Goal: Transaction & Acquisition: Book appointment/travel/reservation

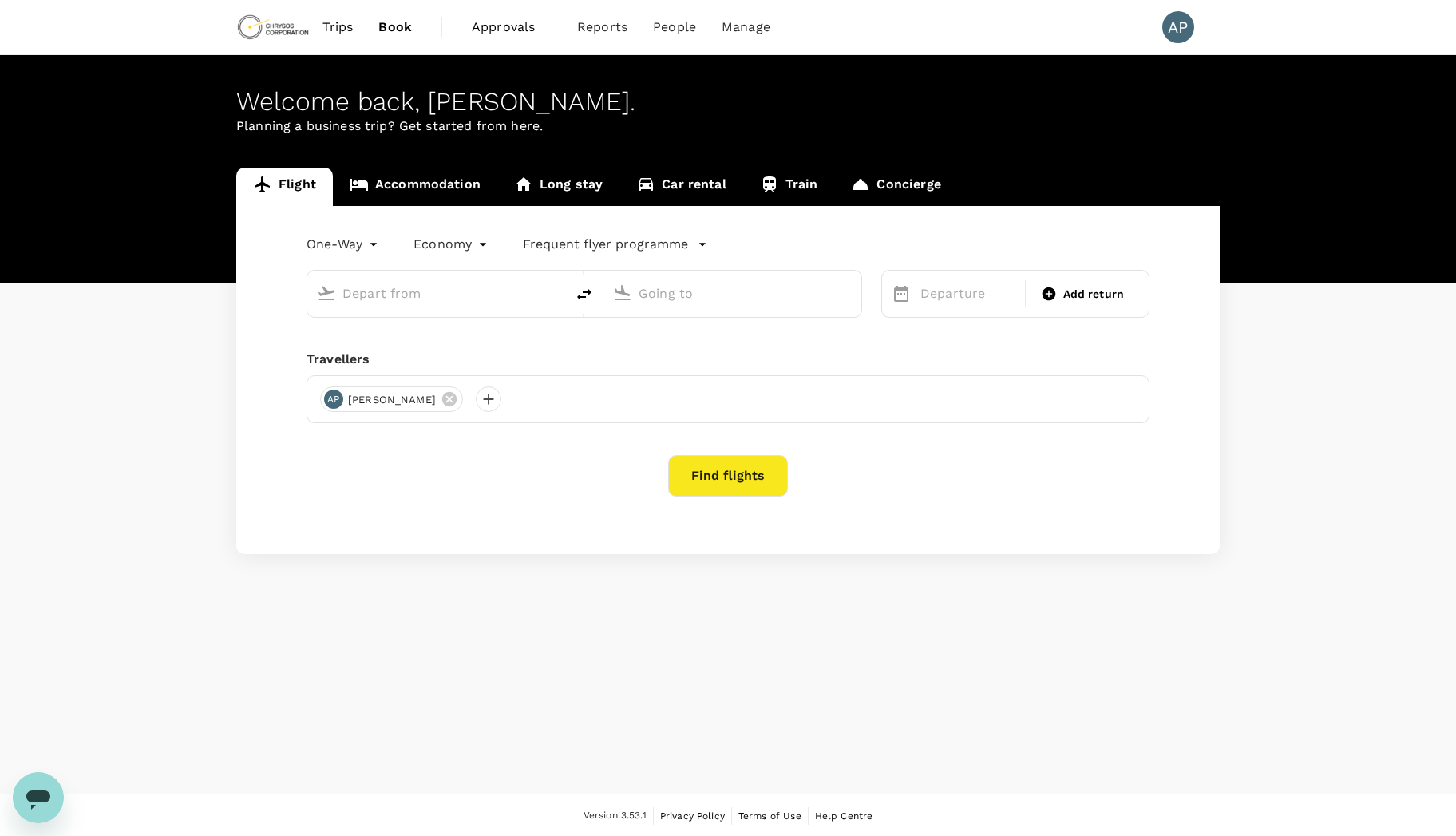
type input "Prince [PERSON_NAME] (YXS)"
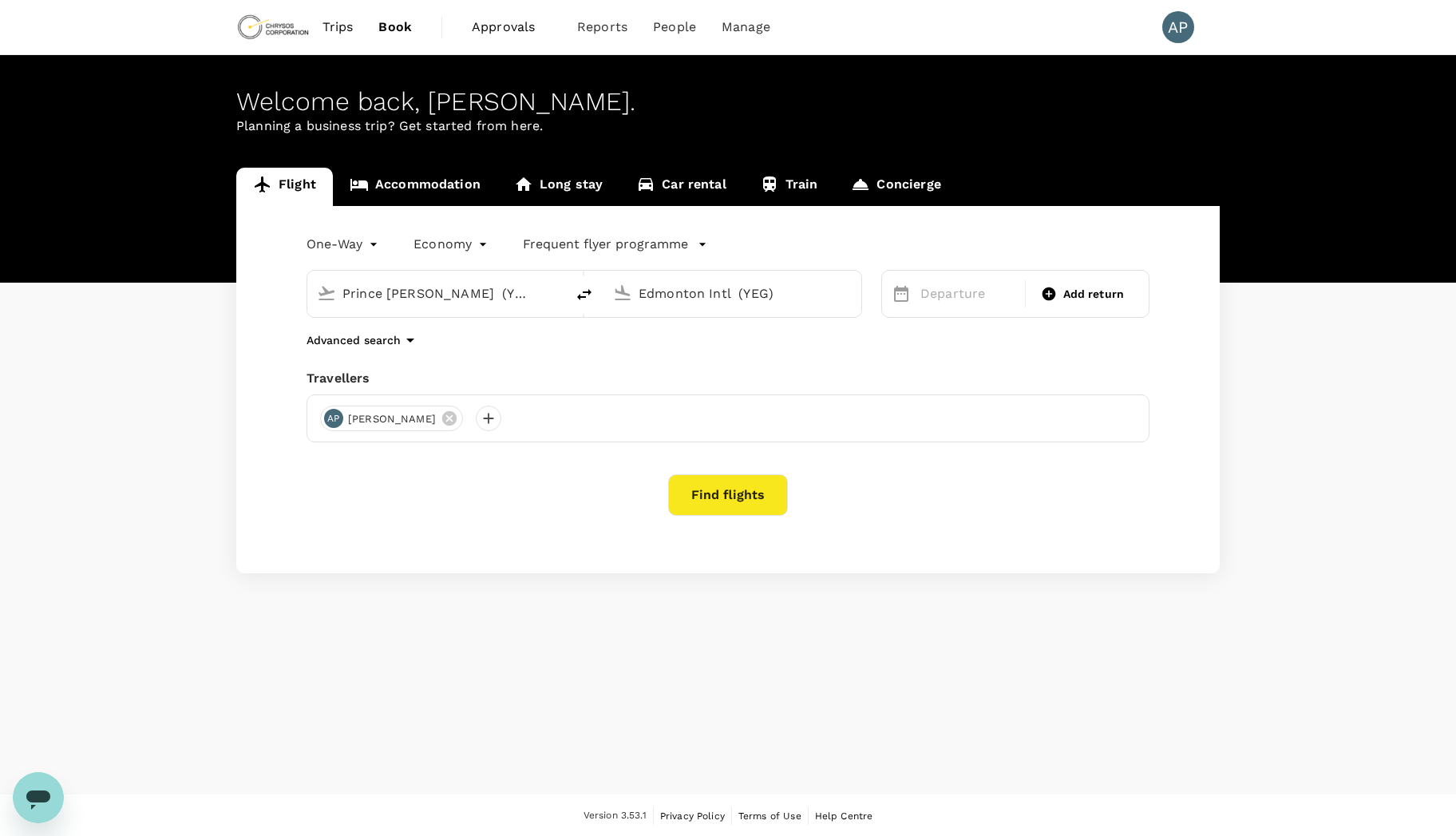
click at [736, 299] on input "Edmonton Intl (YEG)" at bounding box center [733, 293] width 189 height 25
click at [678, 356] on p "[GEOGRAPHIC_DATA]" at bounding box center [757, 357] width 281 height 16
type input "Adelaide (ADL)"
click at [1068, 498] on div "24" at bounding box center [1065, 492] width 30 height 30
click at [1067, 295] on span "Add return" at bounding box center [1094, 294] width 62 height 16
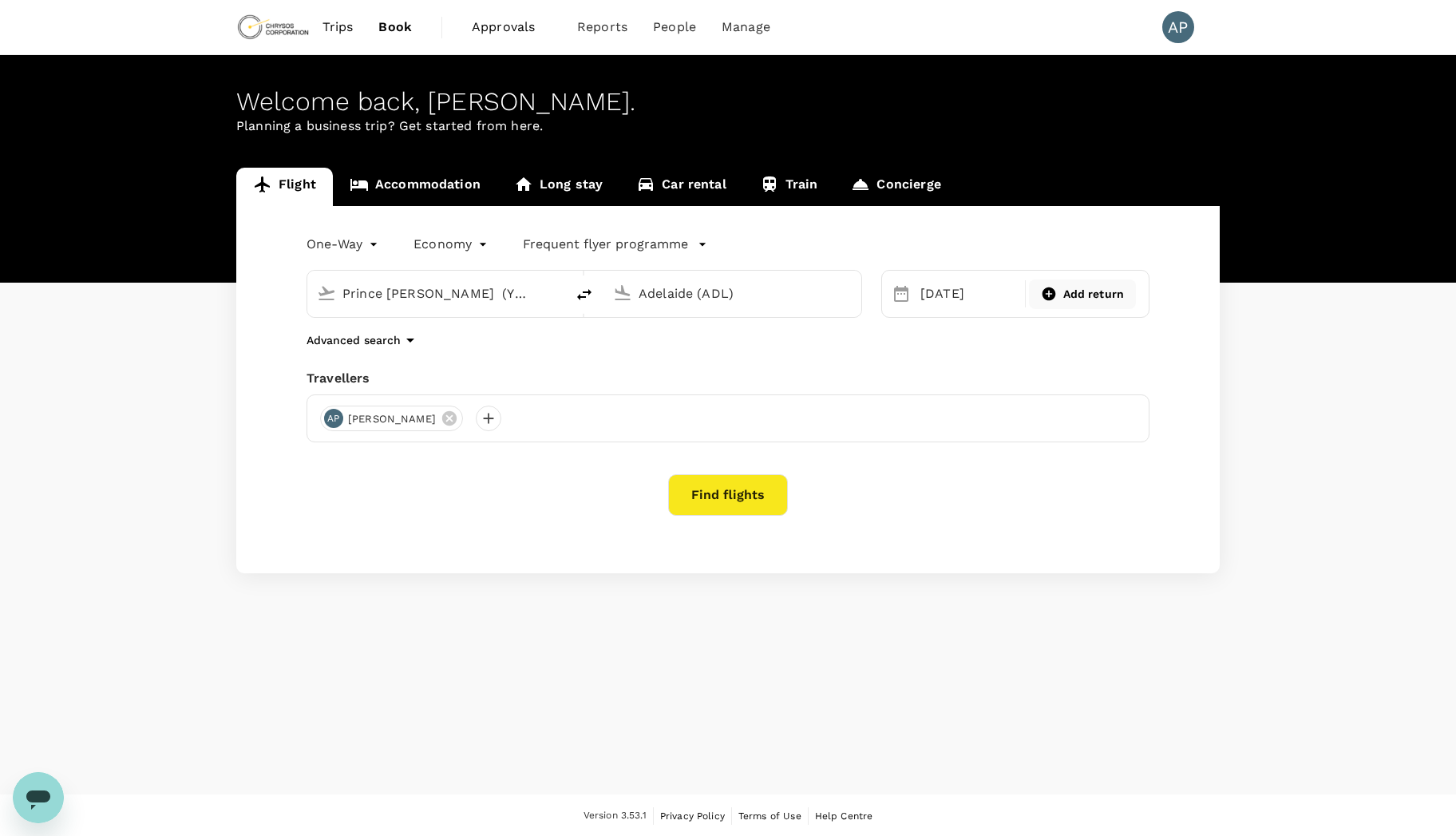
type input "roundtrip"
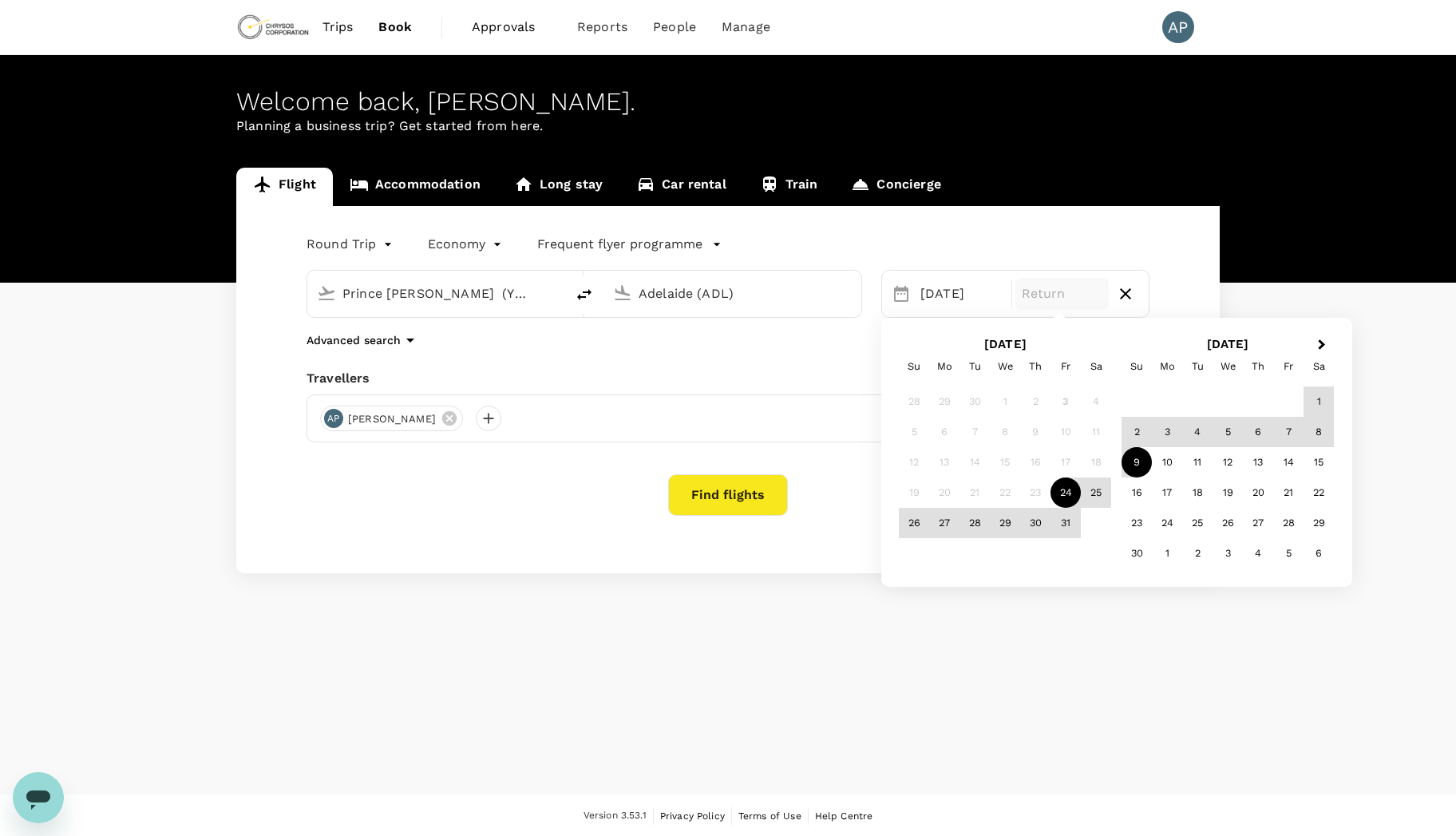
click at [1144, 467] on div "9" at bounding box center [1136, 461] width 30 height 30
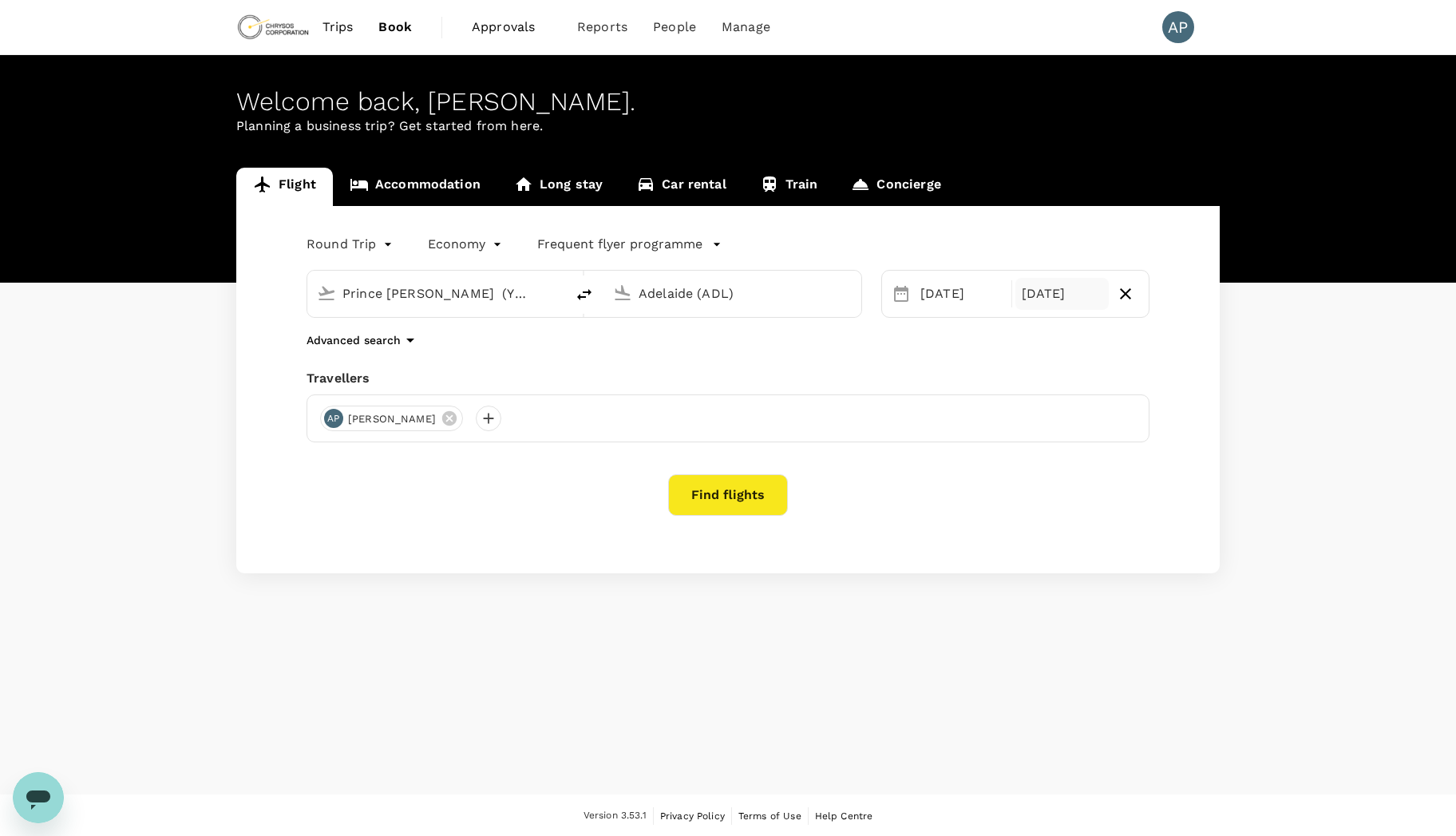
drag, startPoint x: 1047, startPoint y: 561, endPoint x: 905, endPoint y: 528, distance: 145.8
click at [1047, 561] on div "Round Trip roundtrip Economy economy Frequent flyer programme Prince [PERSON_NA…" at bounding box center [728, 389] width 983 height 368
click at [736, 499] on button "Find flights" at bounding box center [728, 495] width 120 height 42
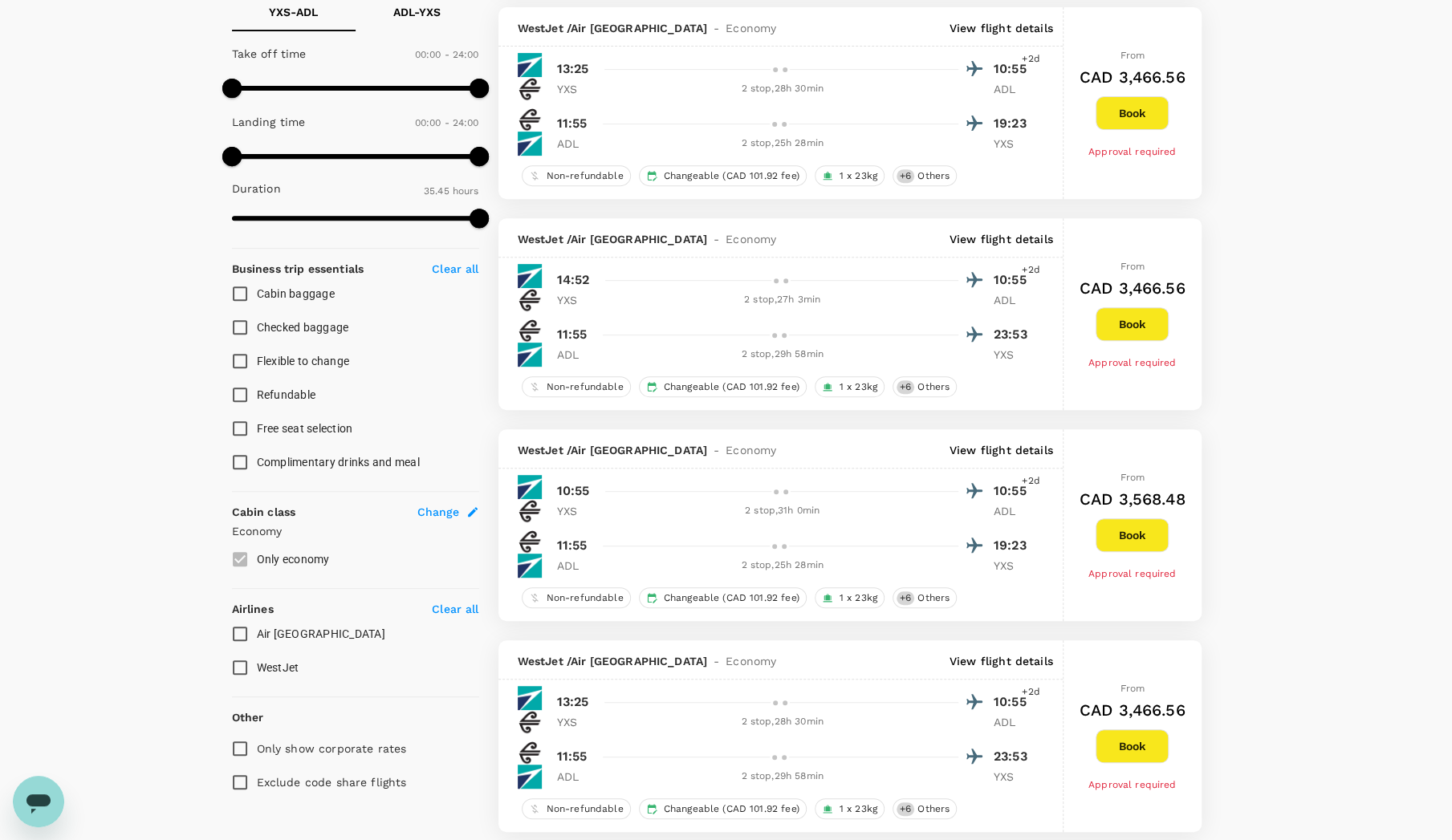
scroll to position [401, 0]
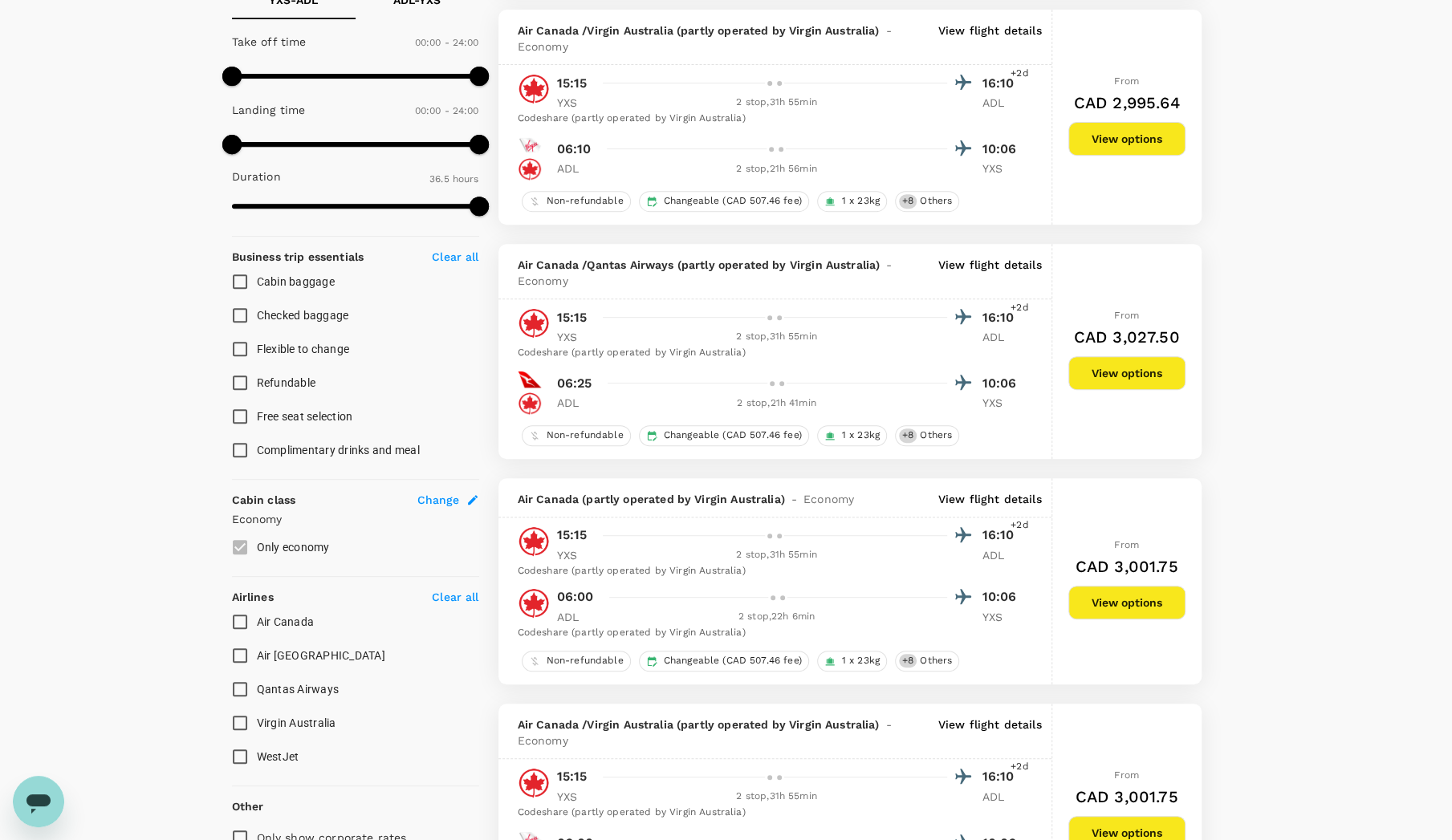
type input "2165"
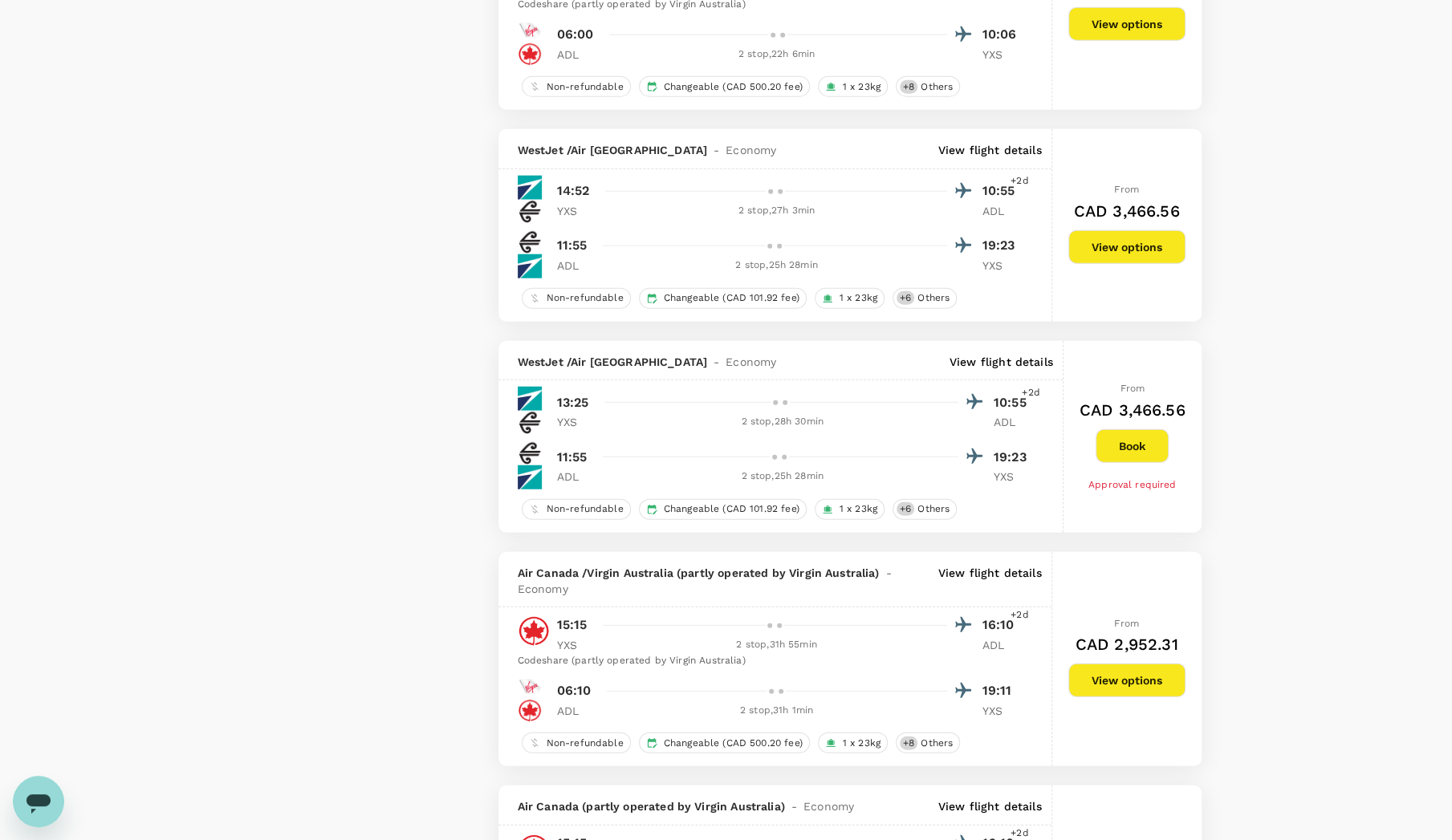
scroll to position [2647, 0]
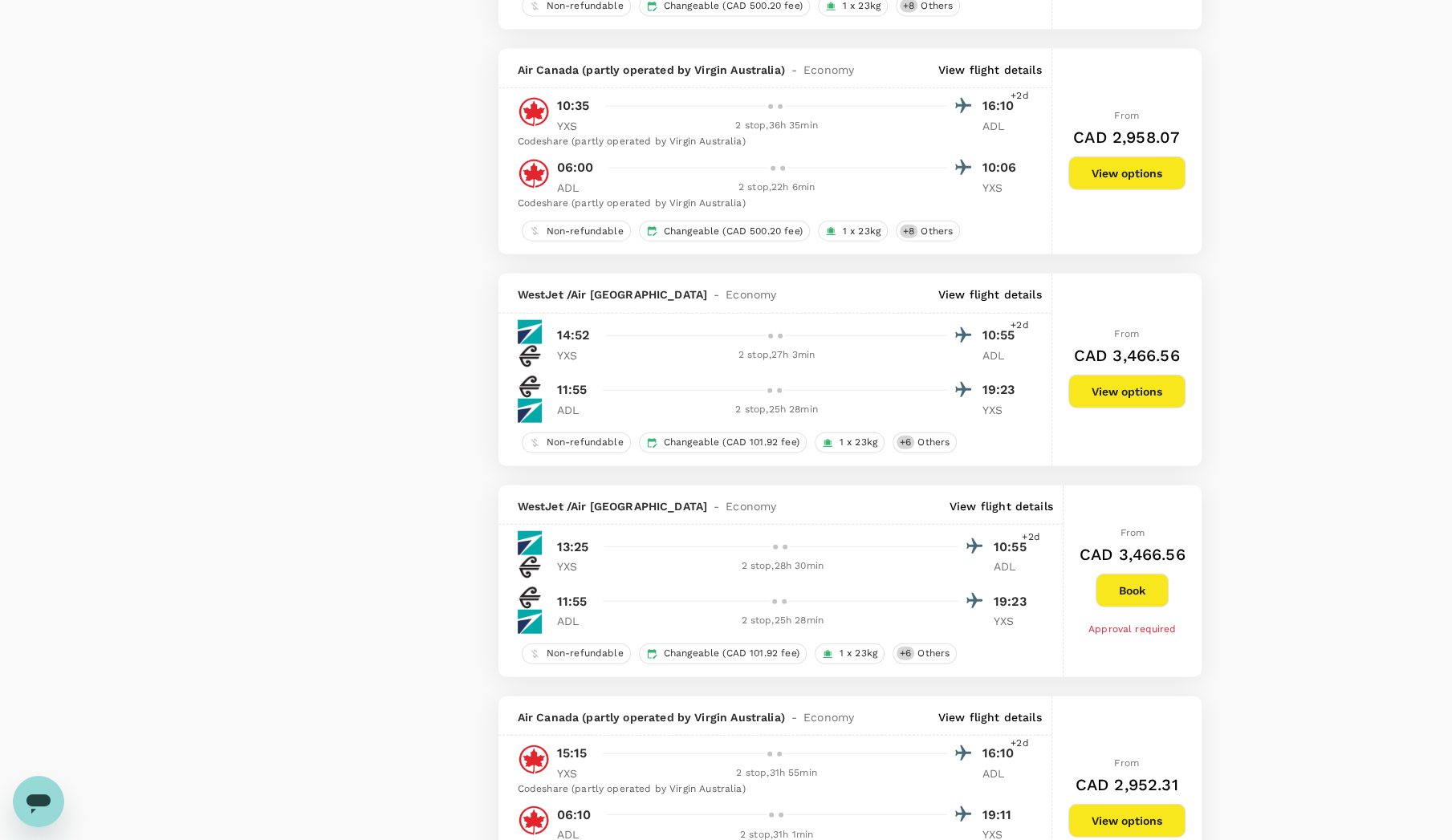
click at [1121, 386] on button "View options" at bounding box center [1126, 391] width 117 height 34
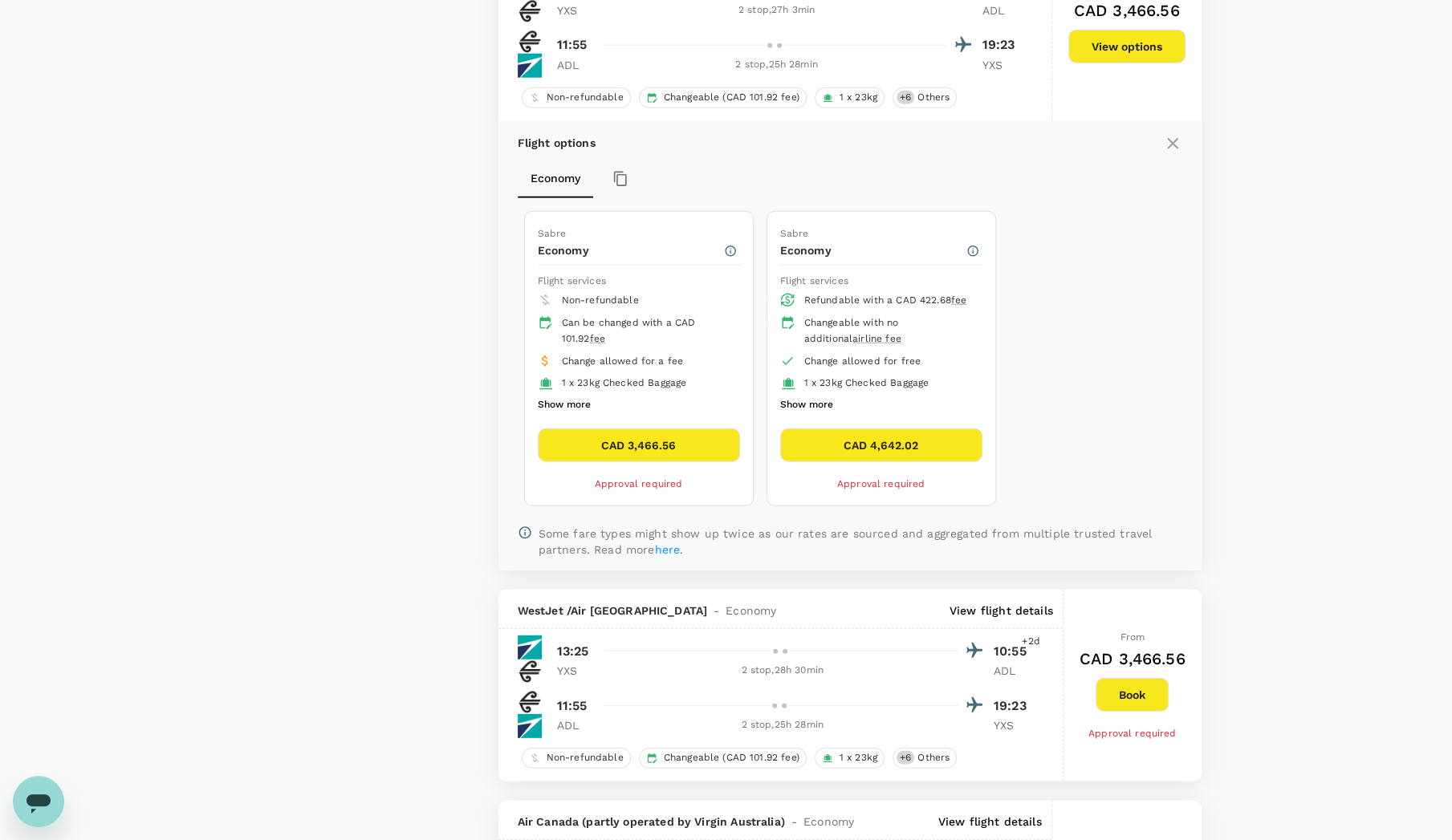
scroll to position [3076, 0]
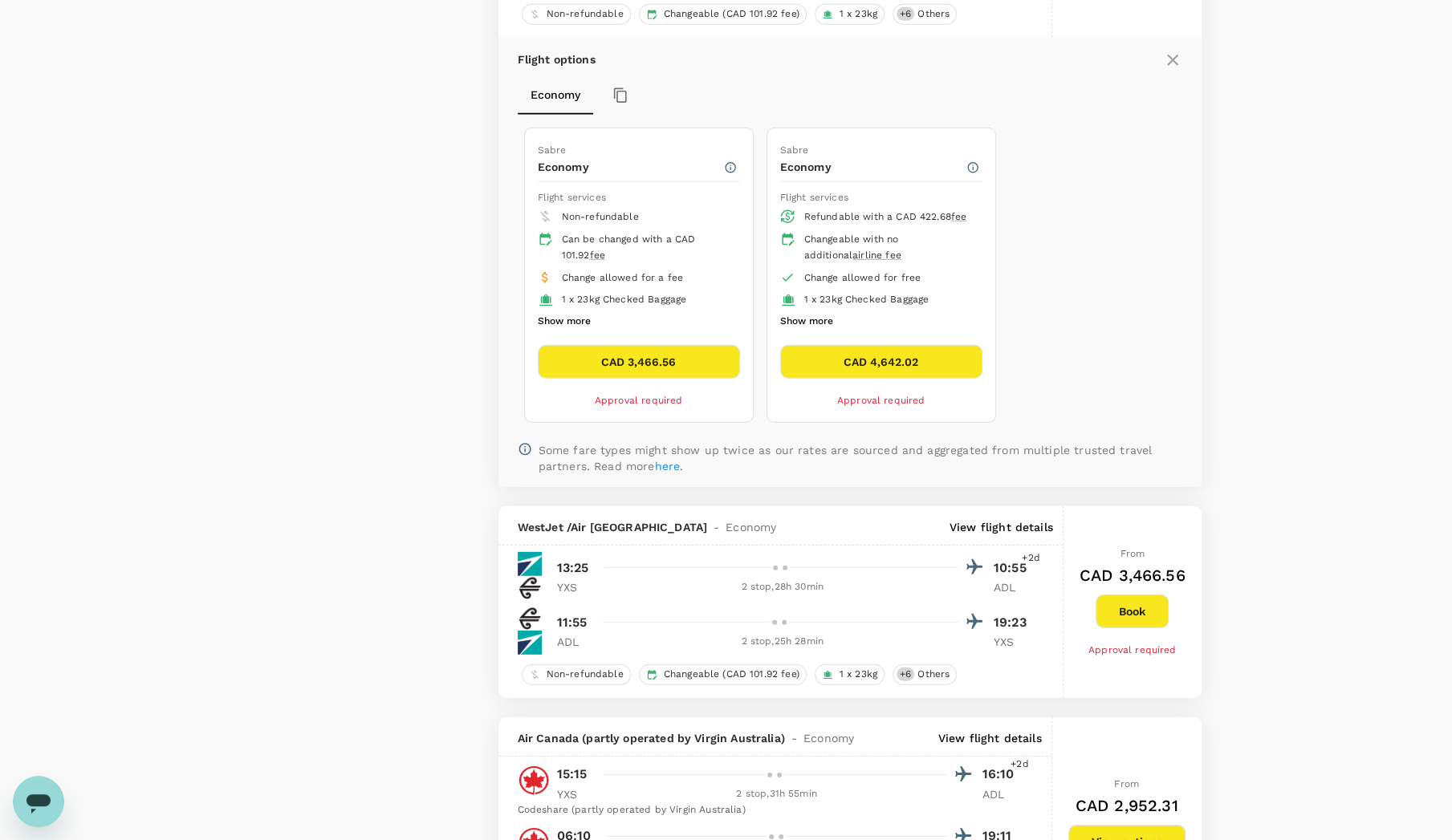
click at [1109, 604] on button "Book" at bounding box center [1132, 611] width 73 height 34
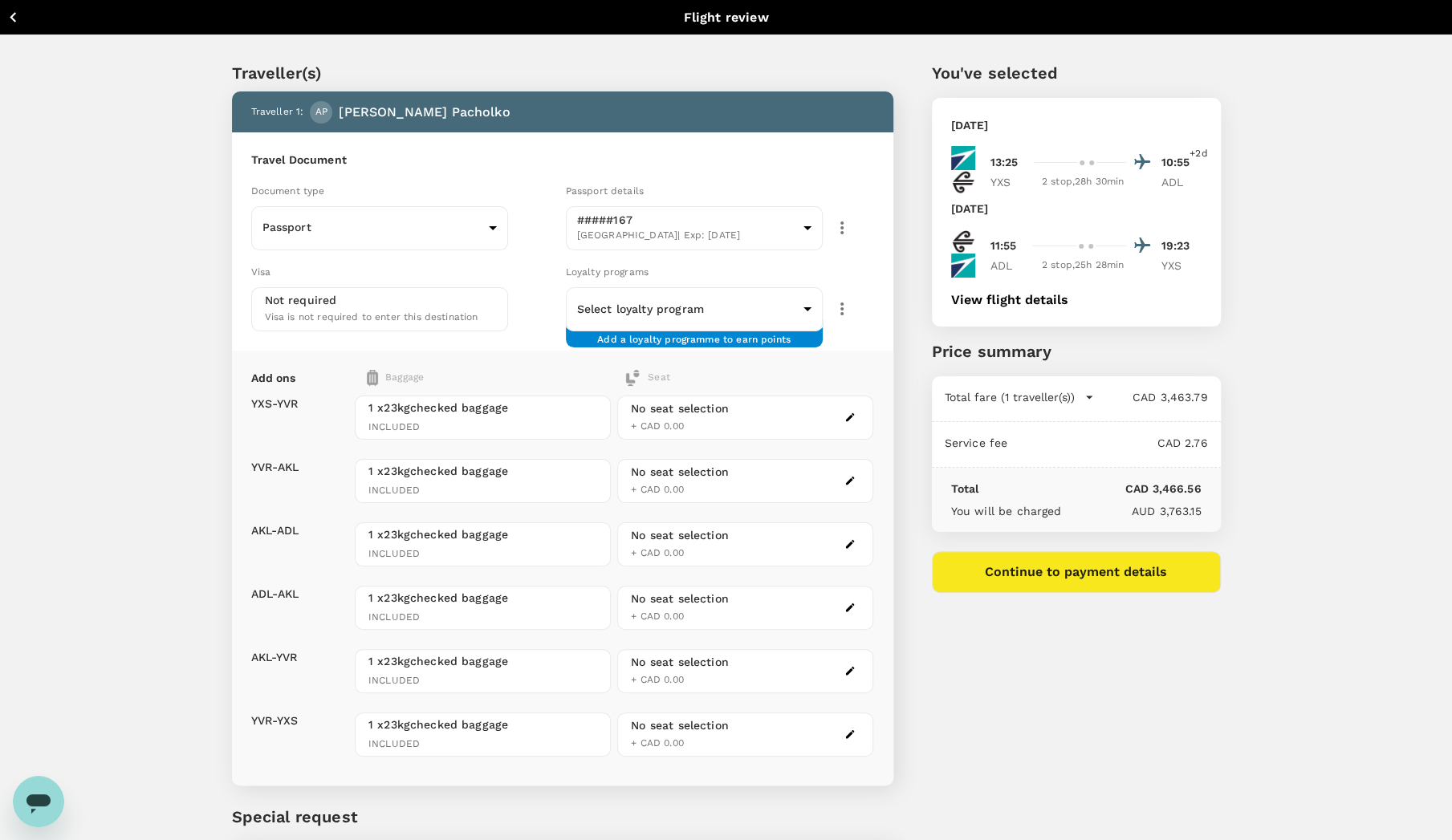
click at [1093, 184] on div "2 stop , 28h 30min" at bounding box center [1083, 182] width 86 height 16
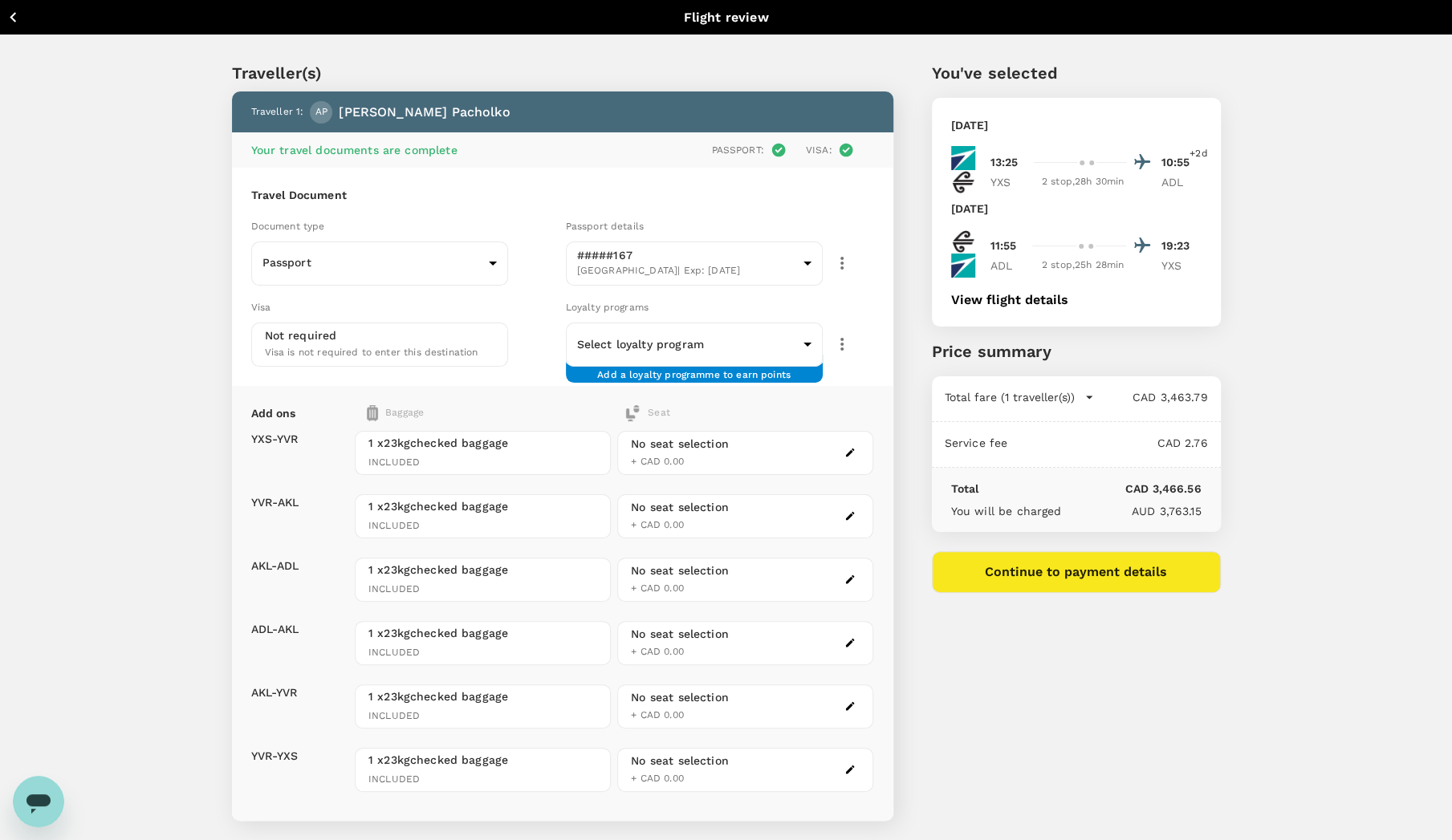
click at [14, 22] on icon "button" at bounding box center [14, 17] width 20 height 20
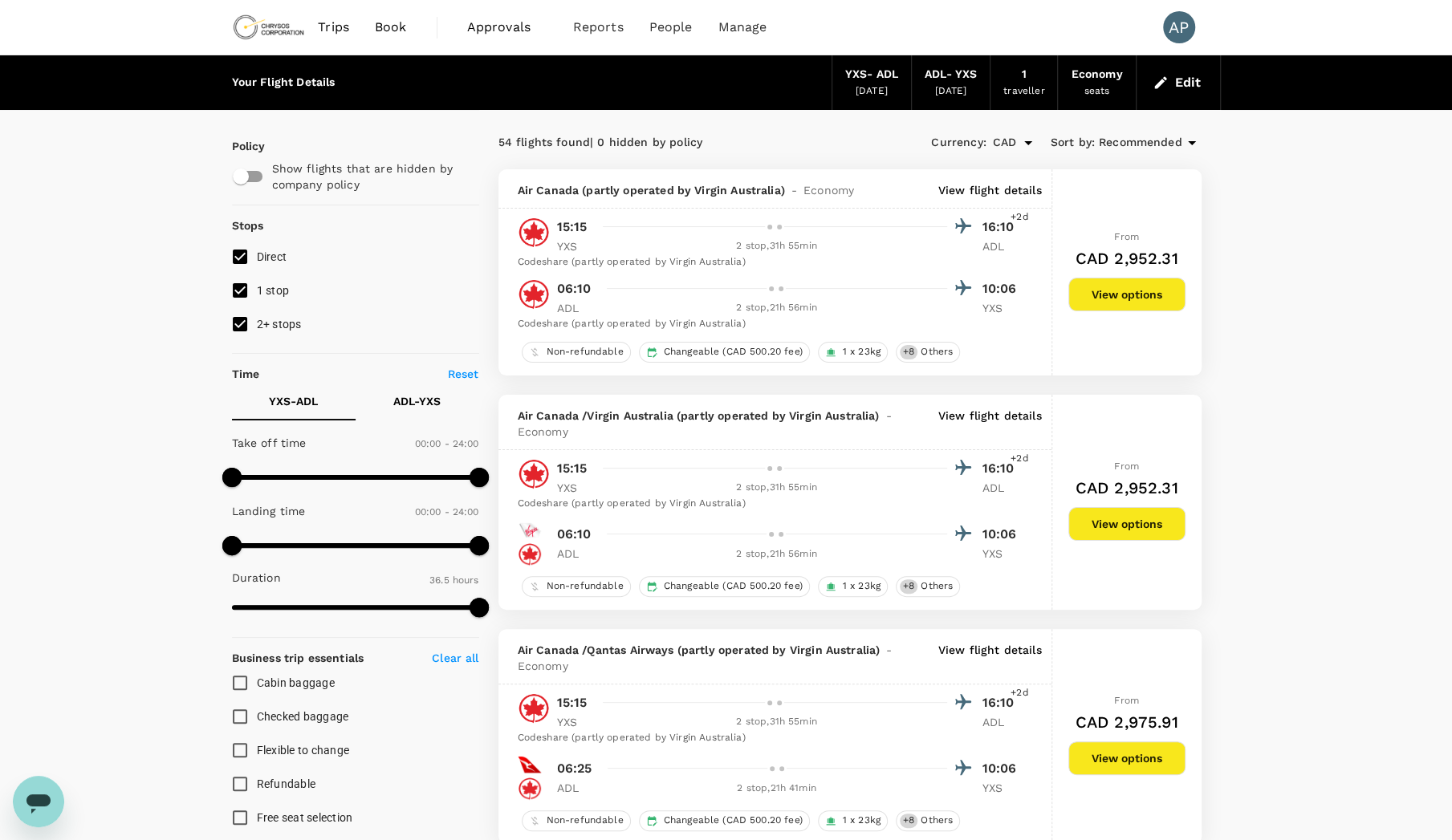
click at [763, 244] on div "2 stop , 31h 55min" at bounding box center [776, 247] width 340 height 16
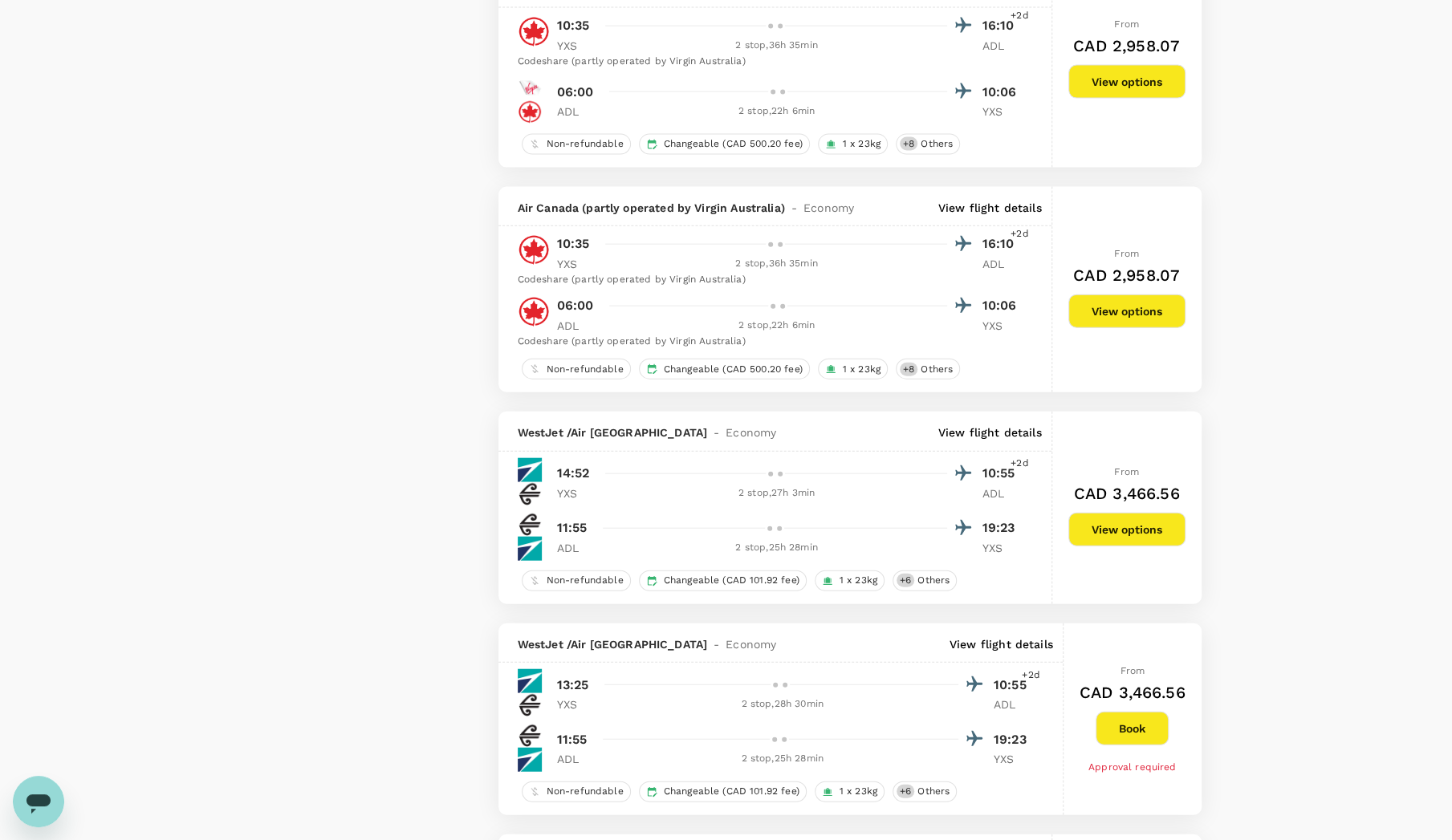
scroll to position [2567, 0]
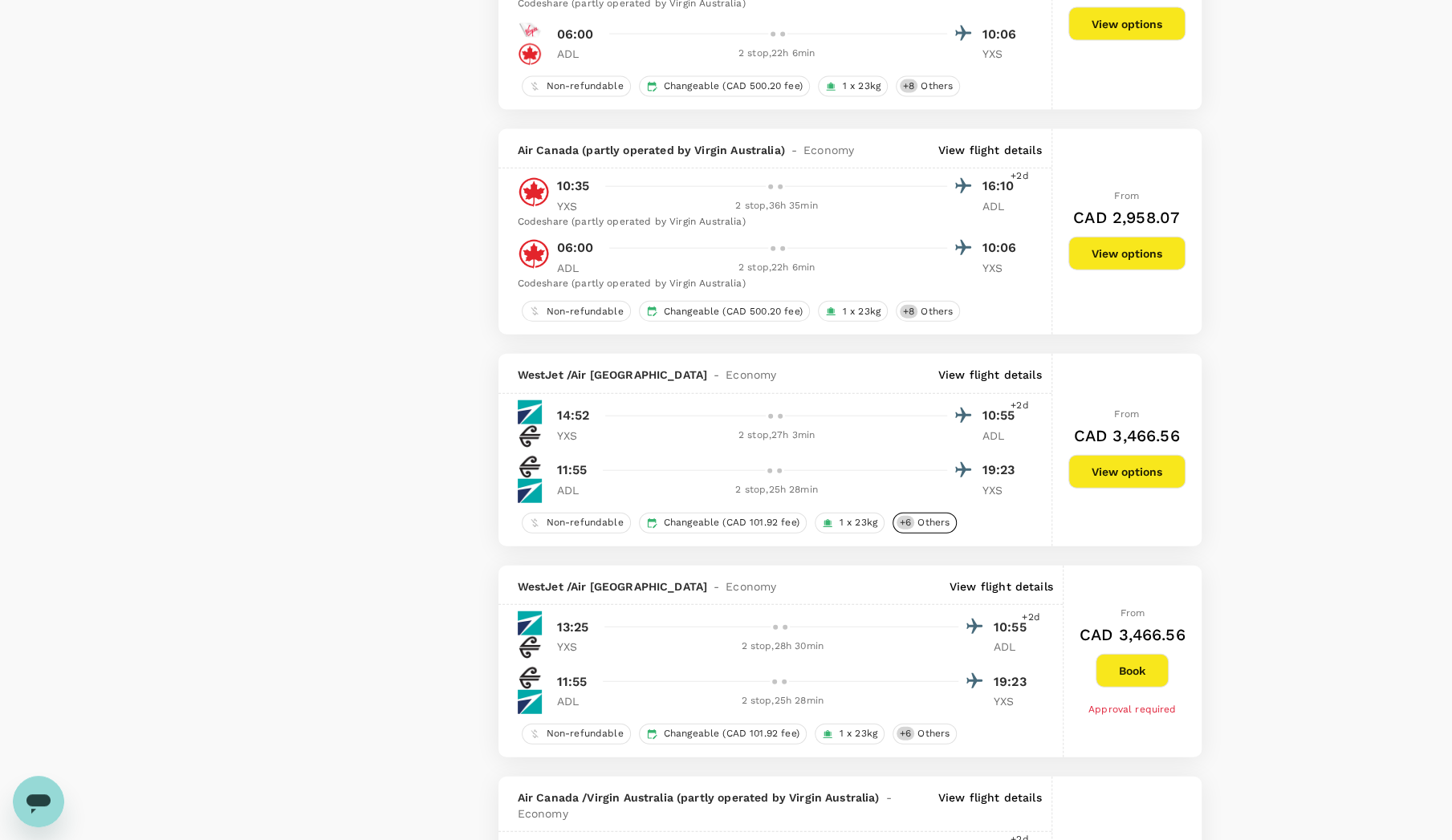
click at [930, 523] on div "+ 6 Others" at bounding box center [924, 523] width 64 height 21
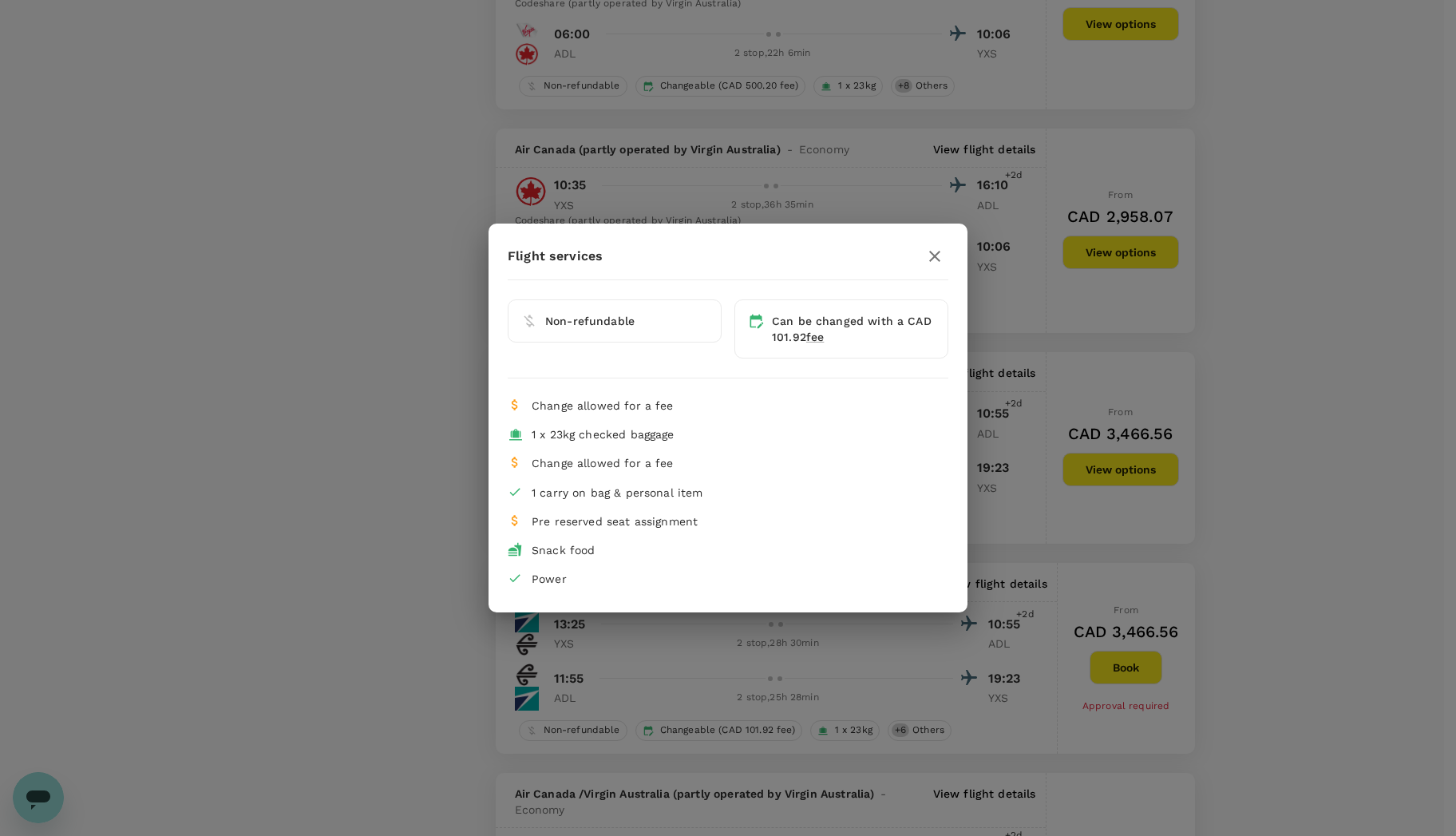
click at [939, 257] on icon "button" at bounding box center [934, 256] width 19 height 19
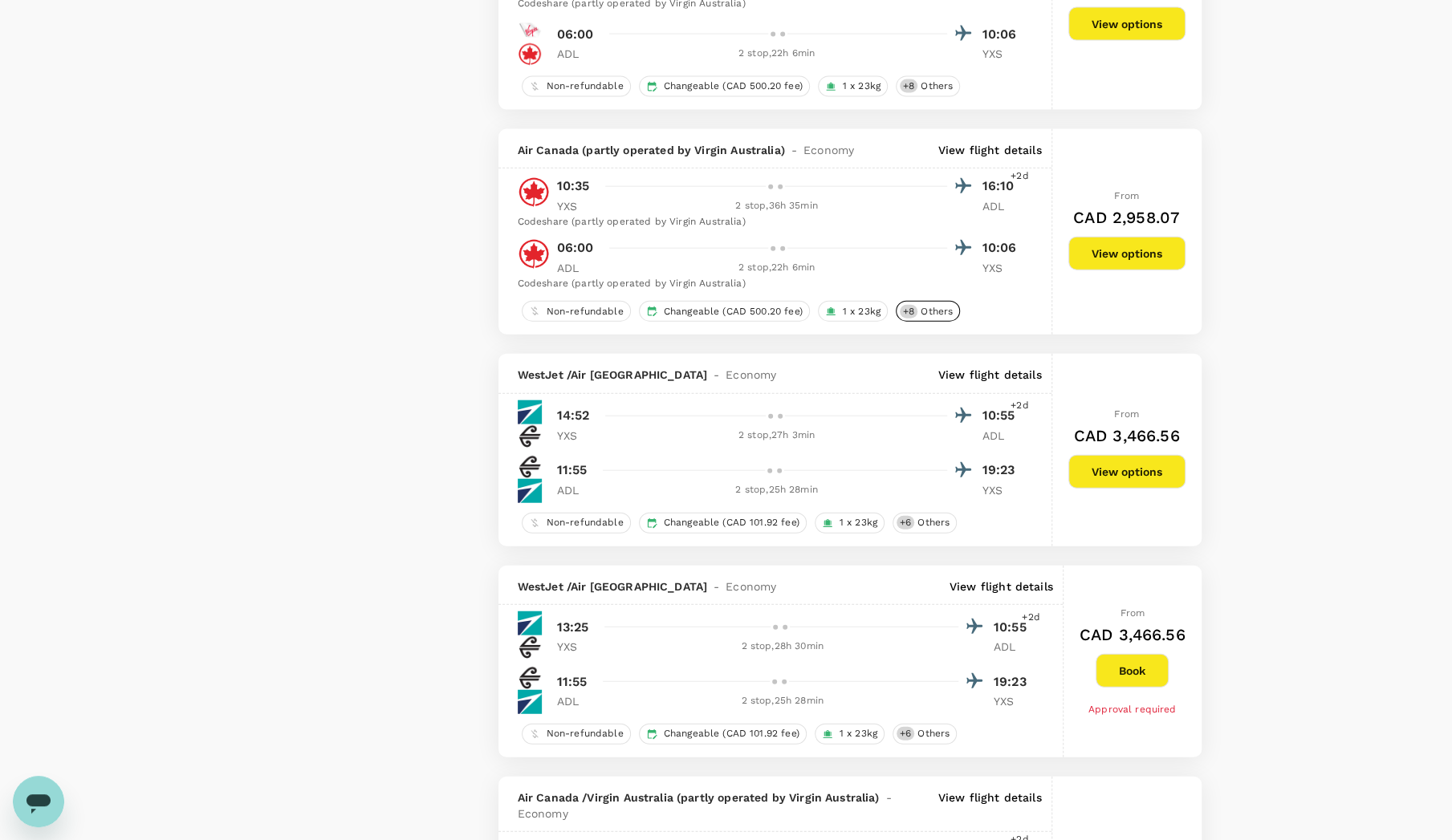
click at [918, 307] on span "Others" at bounding box center [936, 311] width 45 height 14
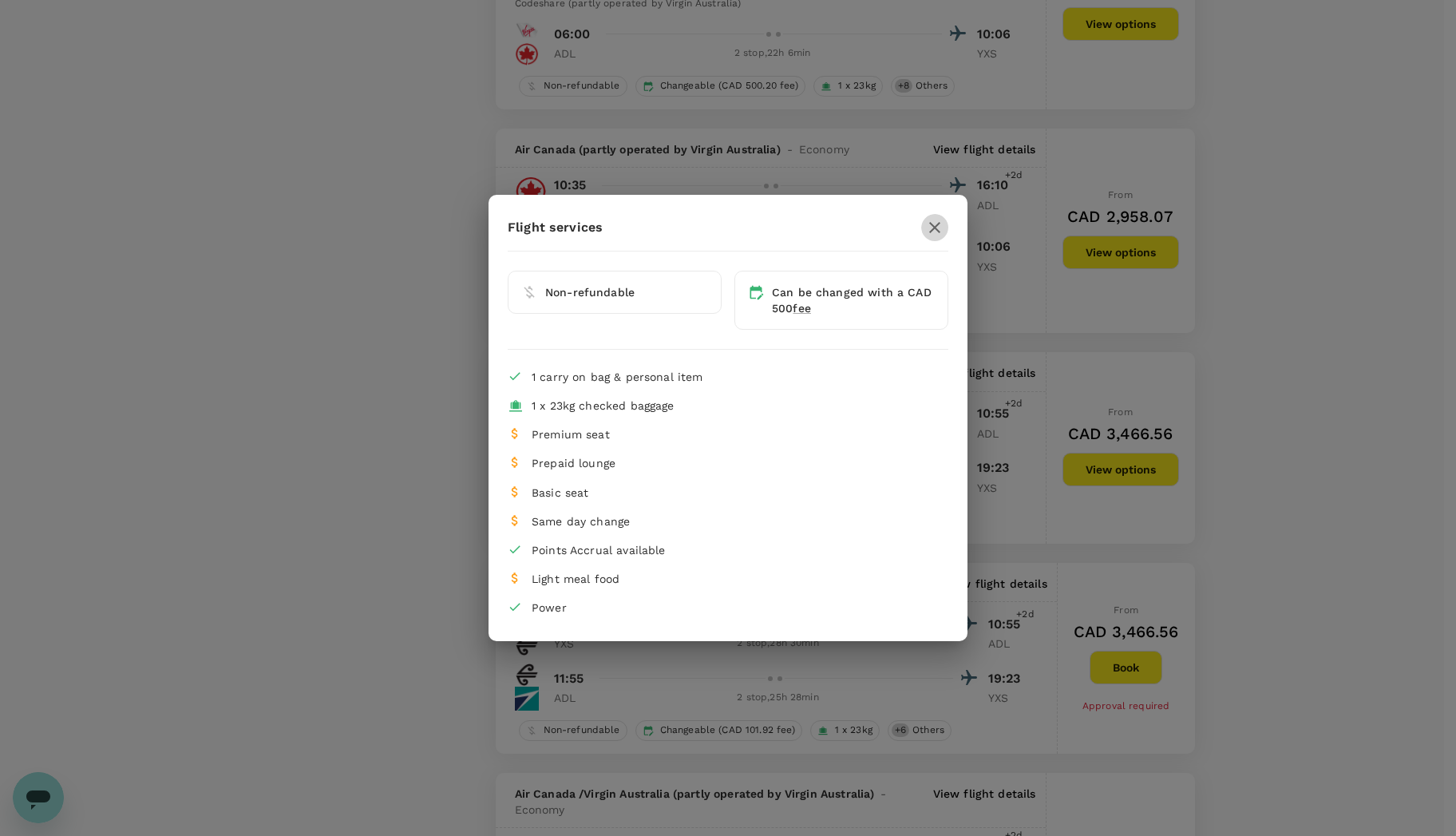
click at [932, 228] on icon "button" at bounding box center [934, 227] width 19 height 19
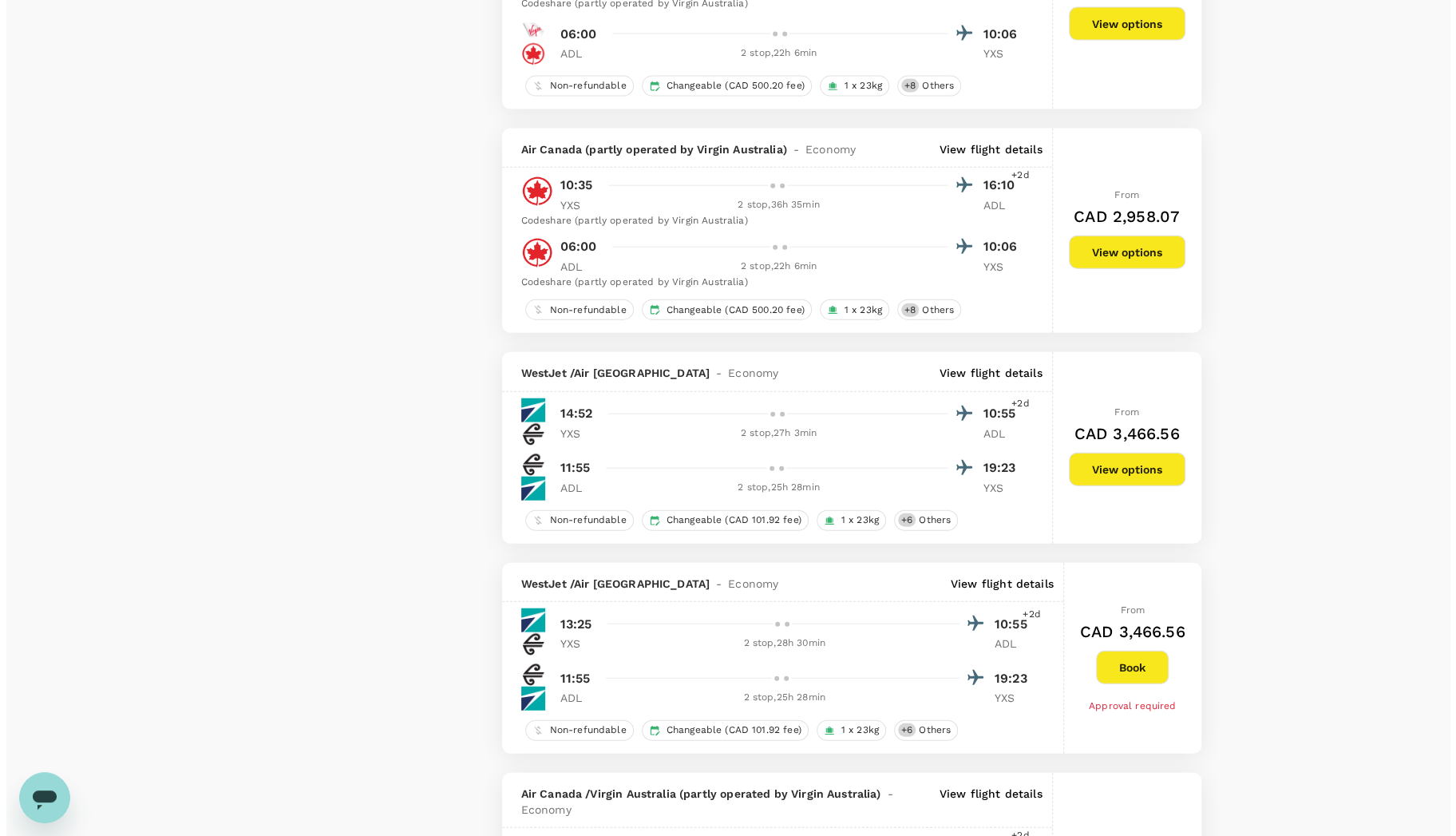
scroll to position [2634, 0]
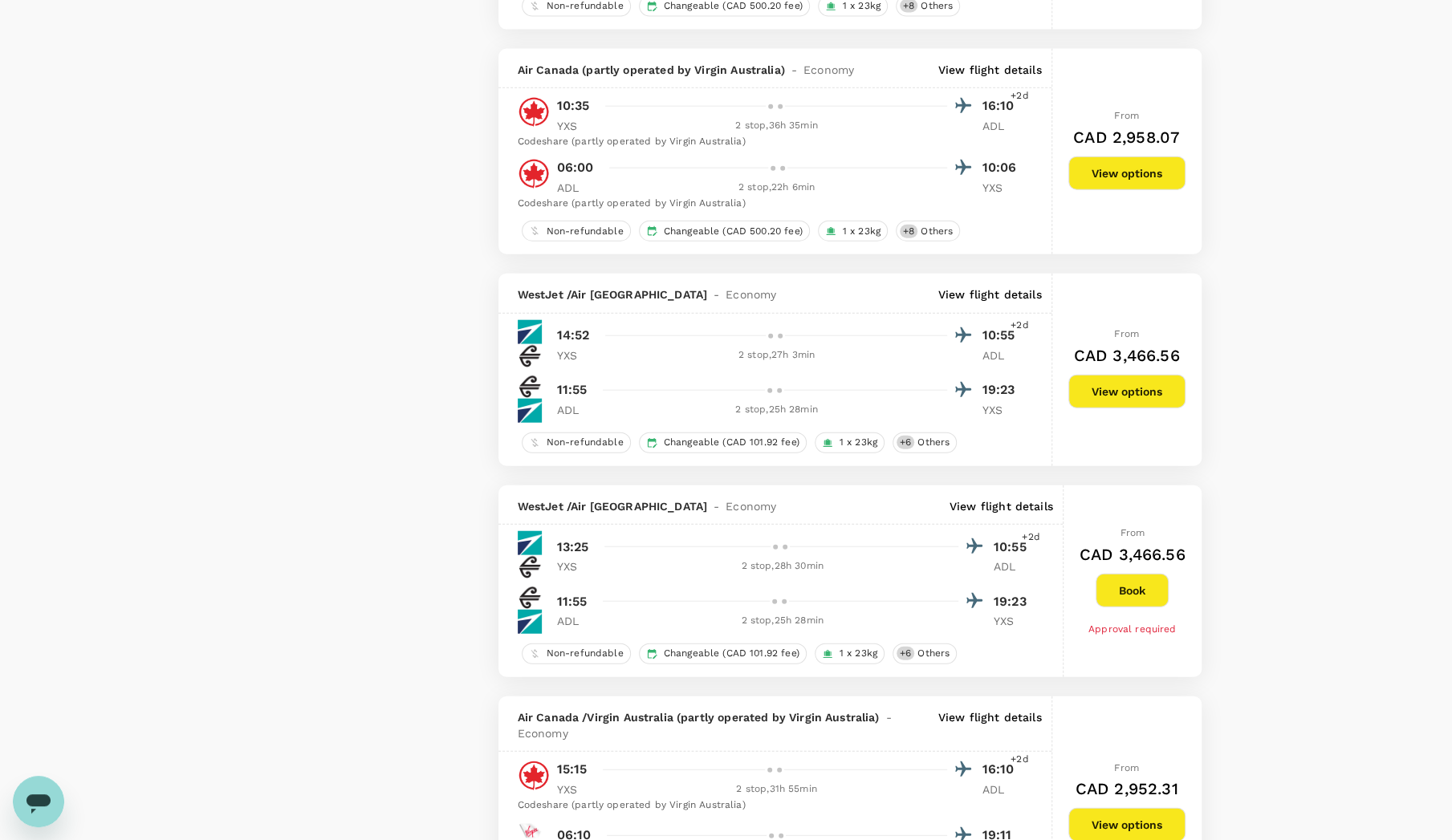
click at [973, 498] on p "View flight details" at bounding box center [1000, 506] width 103 height 16
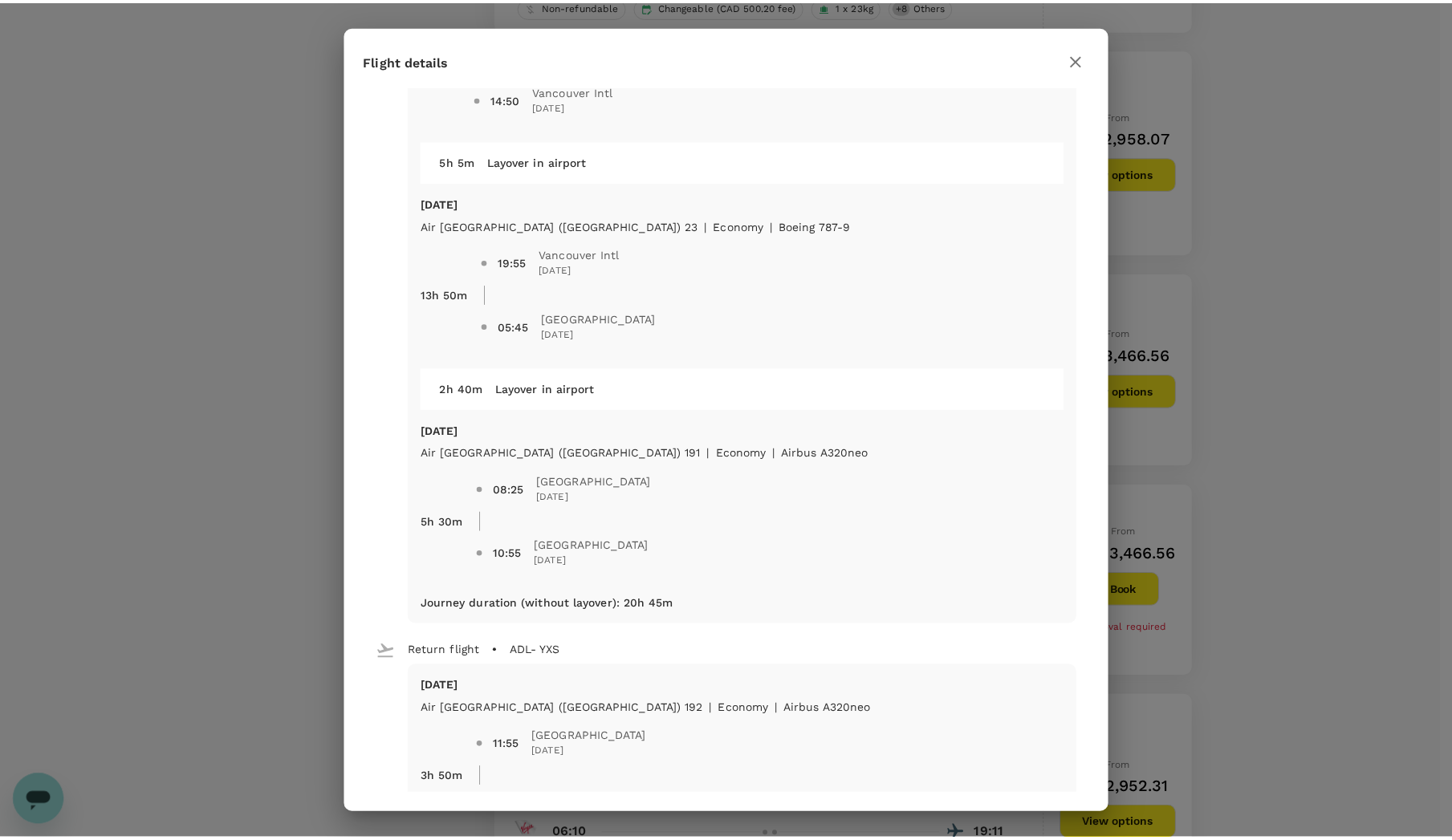
scroll to position [161, 0]
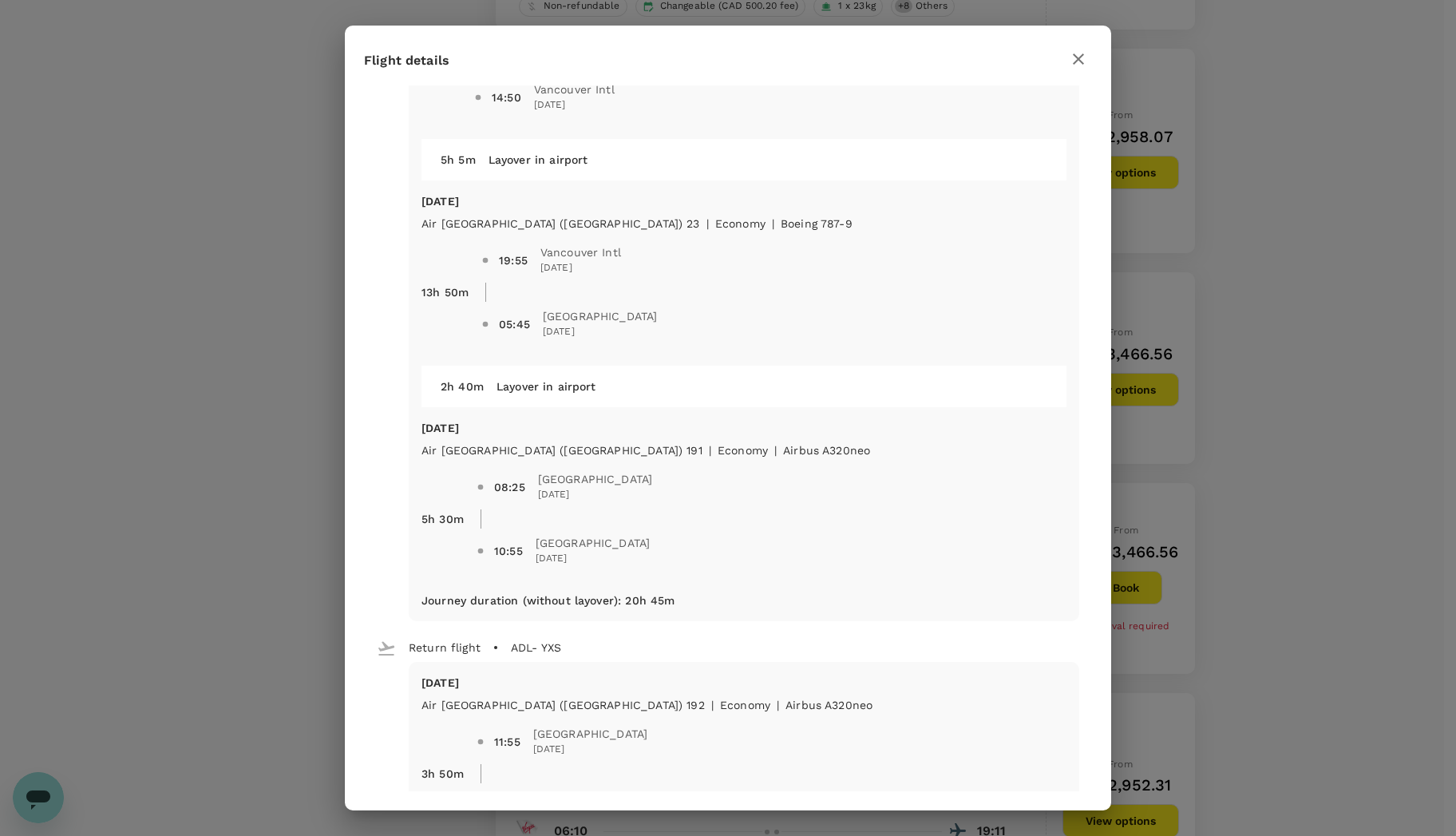
click at [1069, 65] on icon "button" at bounding box center [1078, 58] width 19 height 19
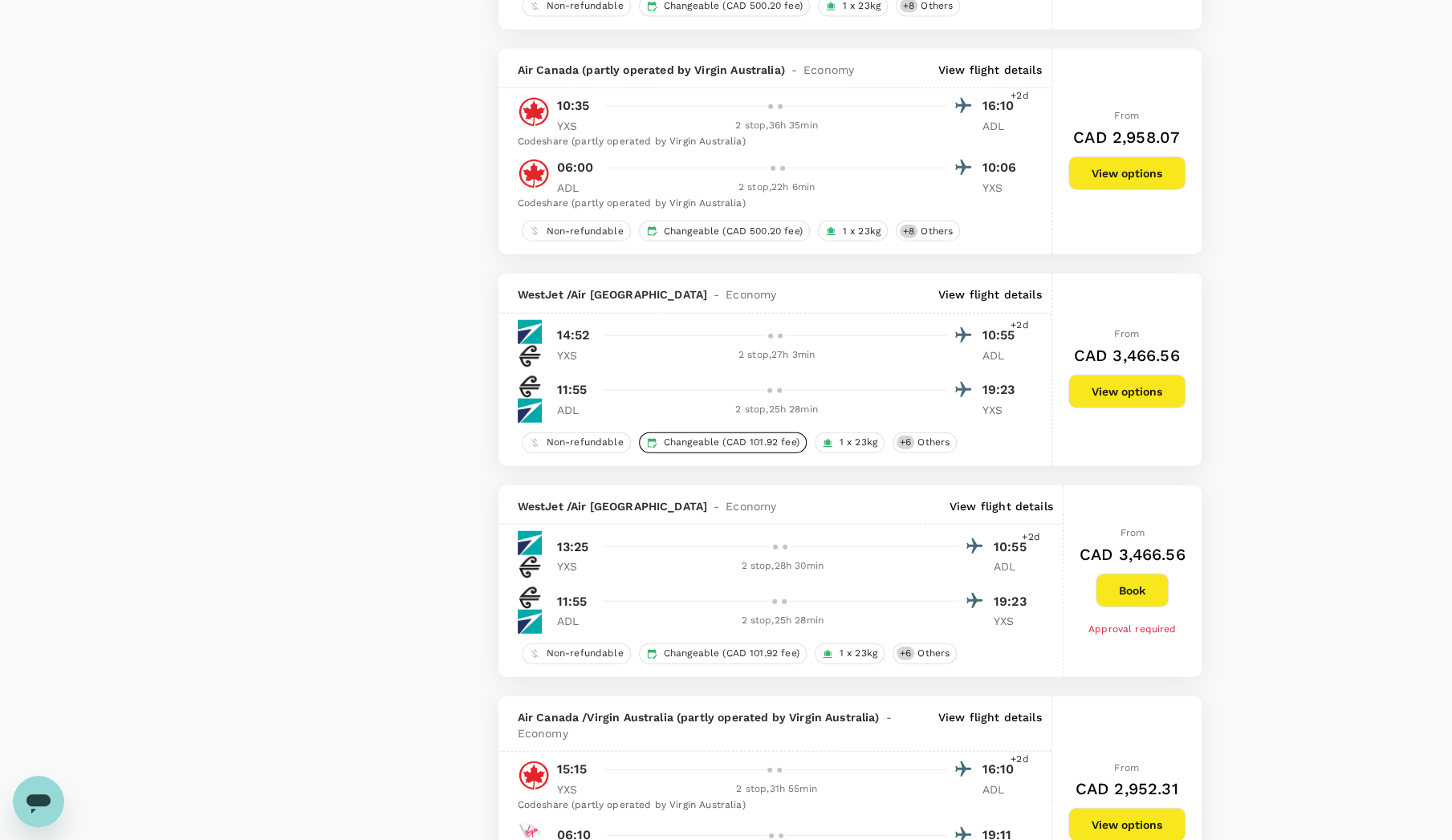
click at [743, 436] on span "Changeable (CAD 101.92 fee)" at bounding box center [731, 442] width 148 height 14
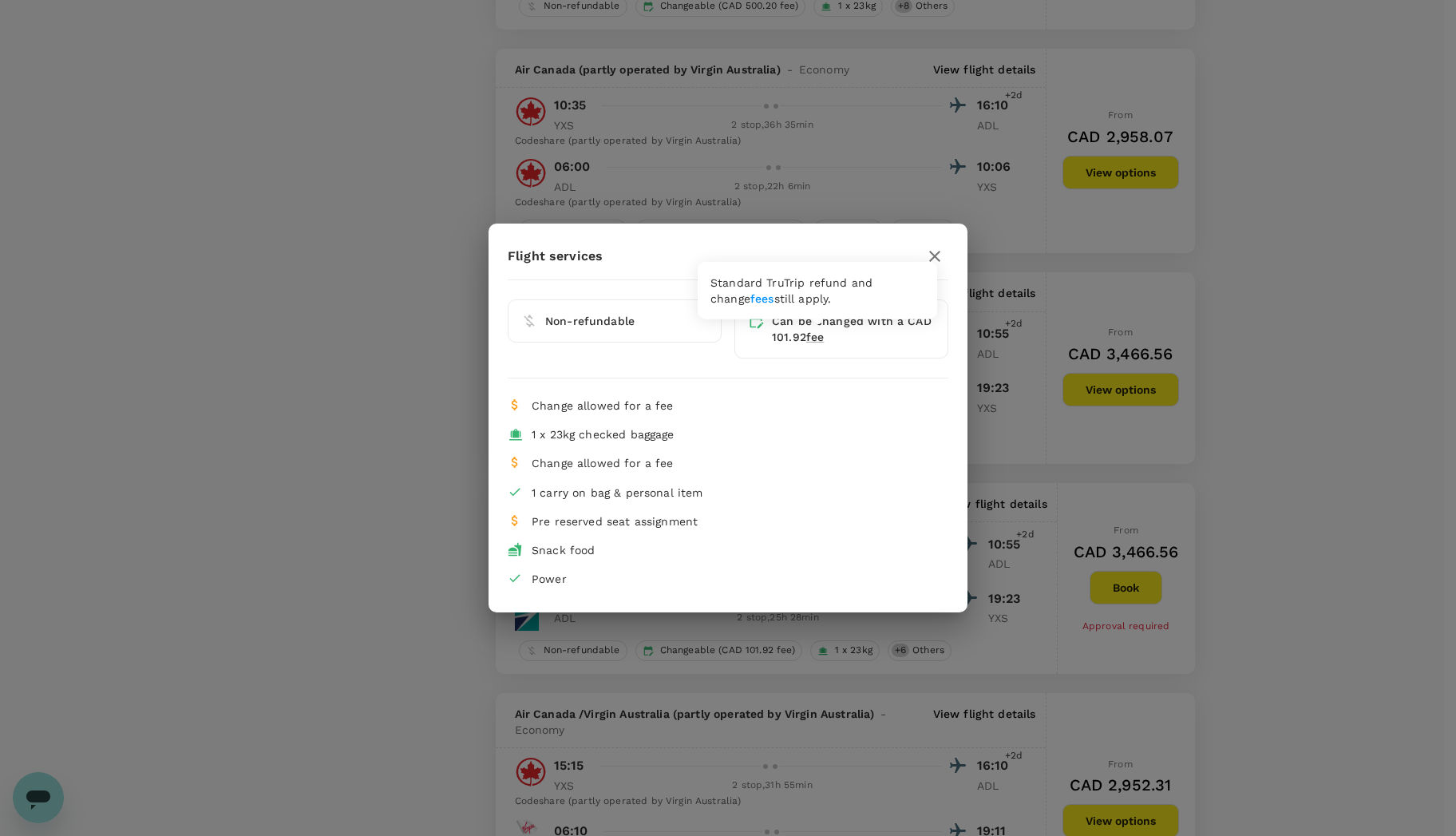
click at [819, 337] on span "fee" at bounding box center [814, 337] width 17 height 13
drag, startPoint x: 570, startPoint y: 522, endPoint x: 606, endPoint y: 520, distance: 36.1
click at [606, 520] on span "Pre reserved seat assignment" at bounding box center [614, 521] width 166 height 13
drag, startPoint x: 645, startPoint y: 519, endPoint x: 589, endPoint y: 521, distance: 56.0
click at [589, 521] on span "Pre reserved seat assignment" at bounding box center [614, 521] width 166 height 13
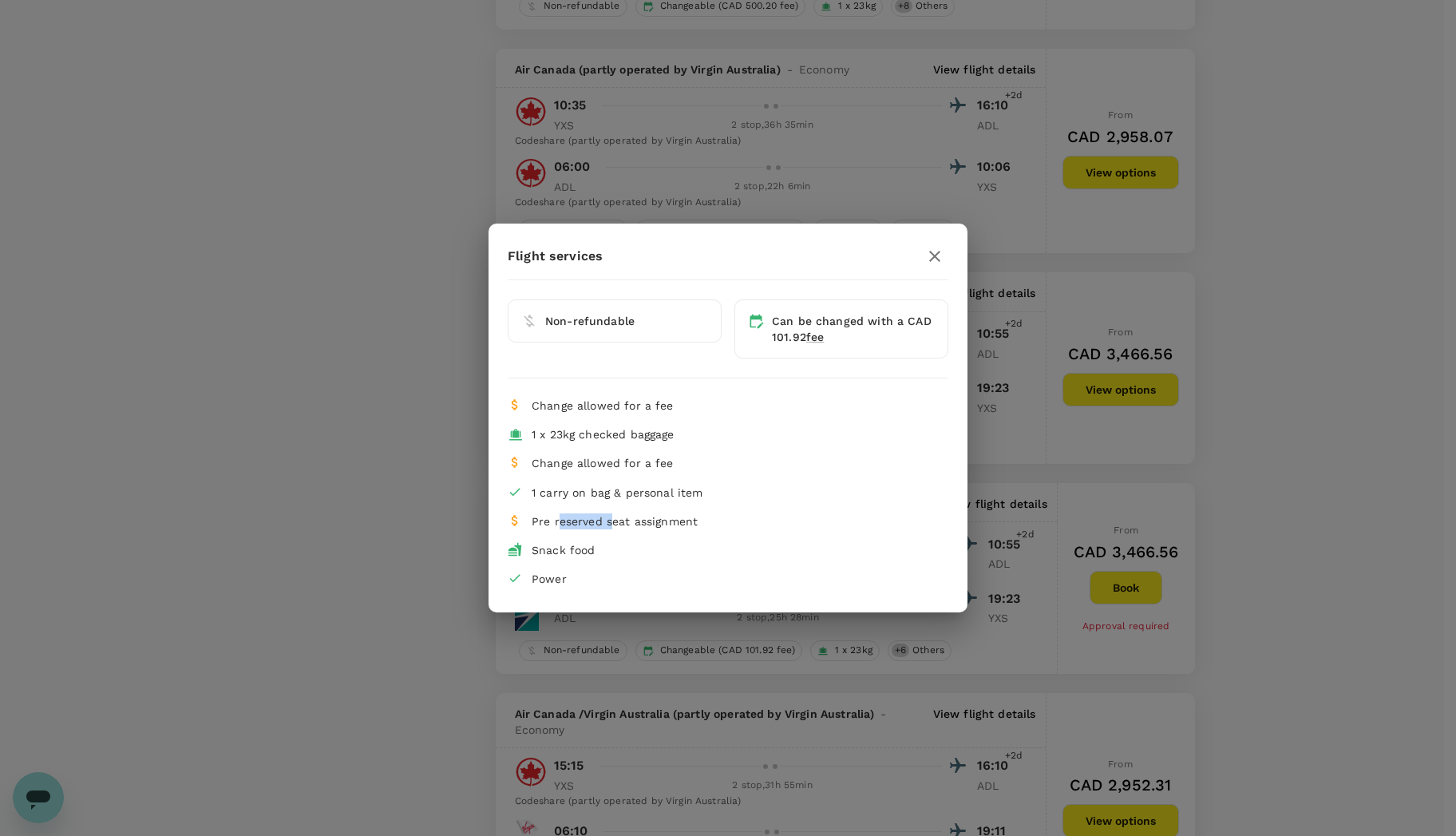
drag, startPoint x: 558, startPoint y: 519, endPoint x: 617, endPoint y: 514, distance: 59.2
click at [609, 515] on span "Pre reserved seat assignment" at bounding box center [614, 521] width 166 height 13
drag, startPoint x: 630, startPoint y: 518, endPoint x: 605, endPoint y: 519, distance: 25.0
click at [607, 519] on span "Pre reserved seat assignment" at bounding box center [614, 521] width 166 height 13
drag, startPoint x: 565, startPoint y: 500, endPoint x: 636, endPoint y: 499, distance: 71.0
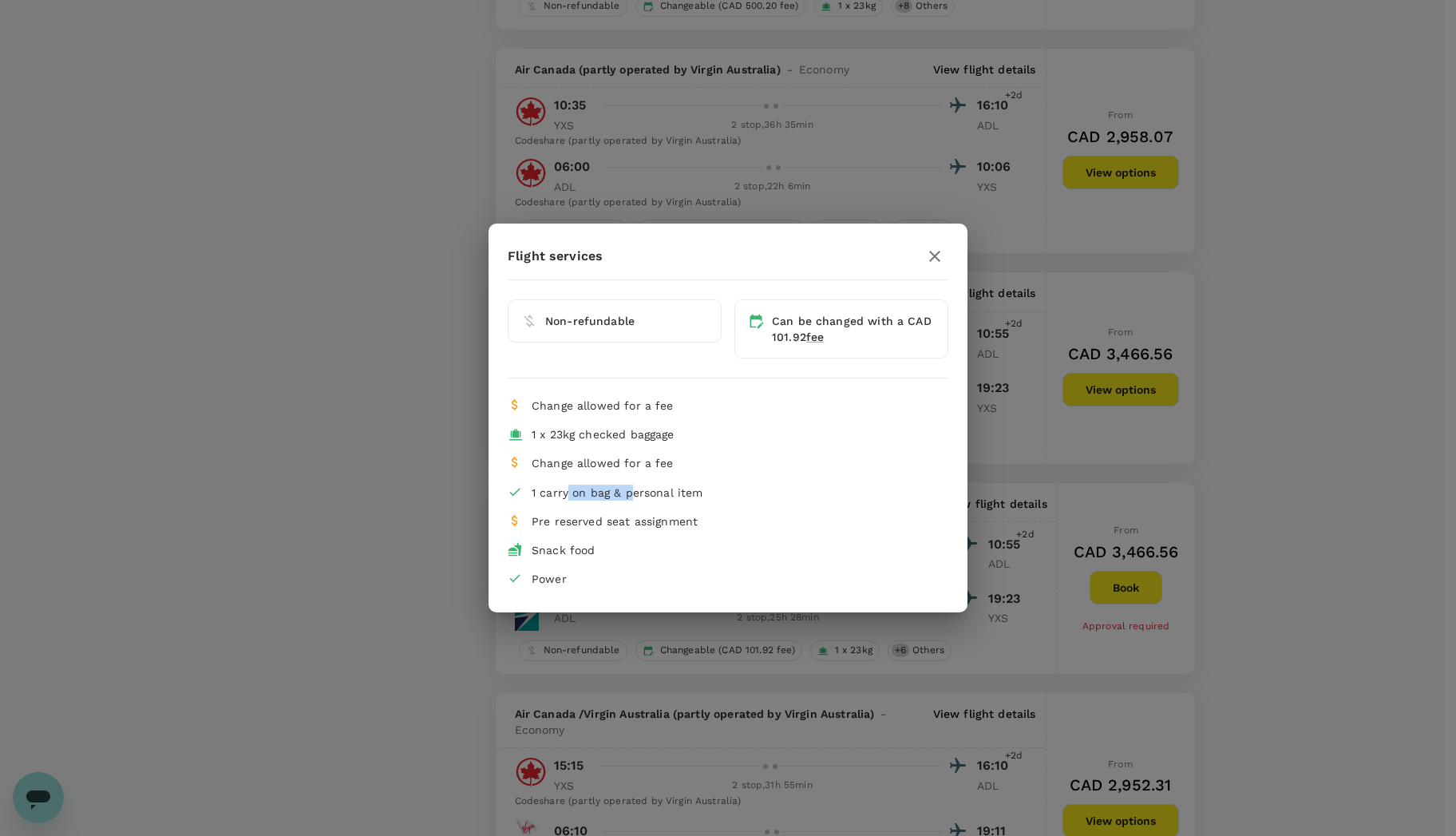
click at [628, 499] on li "1 carry on bag & personal item" at bounding box center [728, 493] width 440 height 29
drag, startPoint x: 667, startPoint y: 496, endPoint x: 590, endPoint y: 499, distance: 77.1
click at [590, 499] on div "1 carry on bag & personal item" at bounding box center [733, 493] width 404 height 16
drag, startPoint x: 564, startPoint y: 500, endPoint x: 623, endPoint y: 499, distance: 59.0
click at [610, 499] on li "1 carry on bag & personal item" at bounding box center [728, 493] width 440 height 29
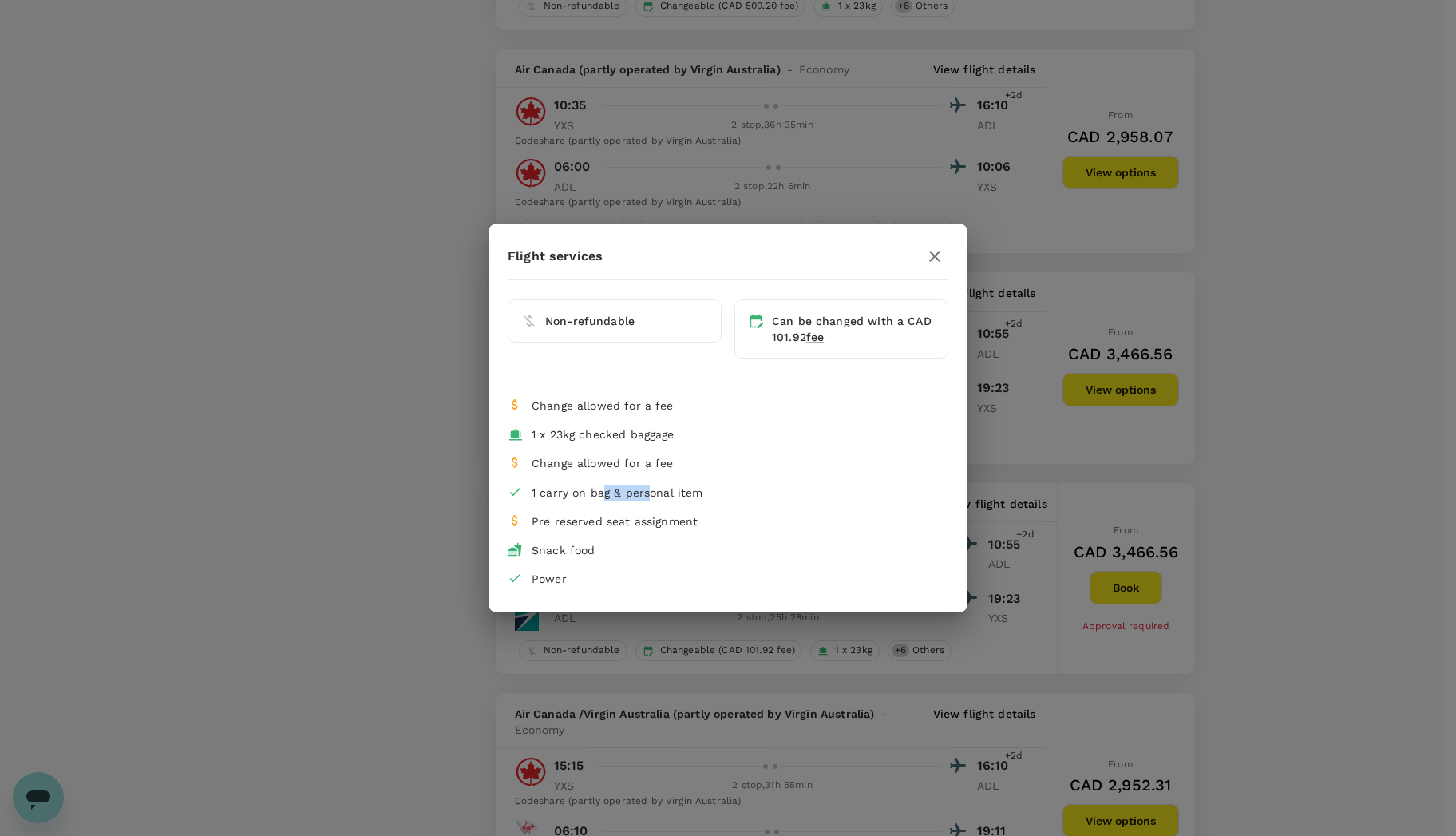
drag, startPoint x: 648, startPoint y: 498, endPoint x: 601, endPoint y: 499, distance: 47.0
click at [601, 499] on li "1 carry on bag & personal item" at bounding box center [728, 493] width 440 height 29
drag, startPoint x: 571, startPoint y: 501, endPoint x: 641, endPoint y: 499, distance: 70.0
click at [624, 499] on li "1 carry on bag & personal item" at bounding box center [728, 493] width 440 height 29
click at [663, 498] on span "1 carry on bag & personal item" at bounding box center [617, 492] width 172 height 13
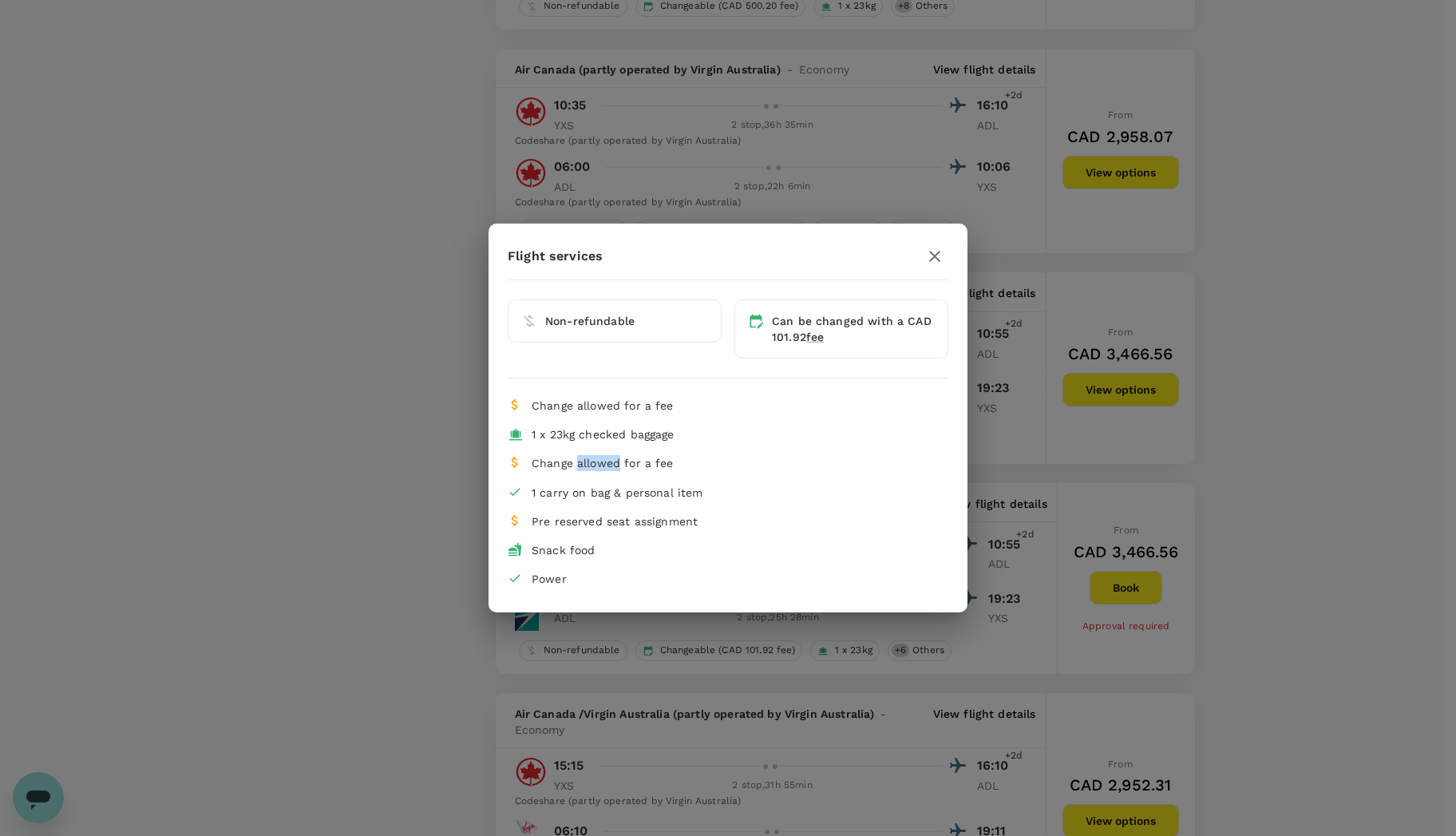
drag, startPoint x: 577, startPoint y: 464, endPoint x: 620, endPoint y: 458, distance: 43.4
click at [620, 458] on span "Change allowed for a fee" at bounding box center [602, 463] width 142 height 13
click at [621, 458] on span "Change allowed for a fee" at bounding box center [602, 463] width 142 height 13
drag, startPoint x: 605, startPoint y: 408, endPoint x: 567, endPoint y: 407, distance: 38.0
click at [568, 407] on span "Change allowed for a fee" at bounding box center [602, 406] width 142 height 13
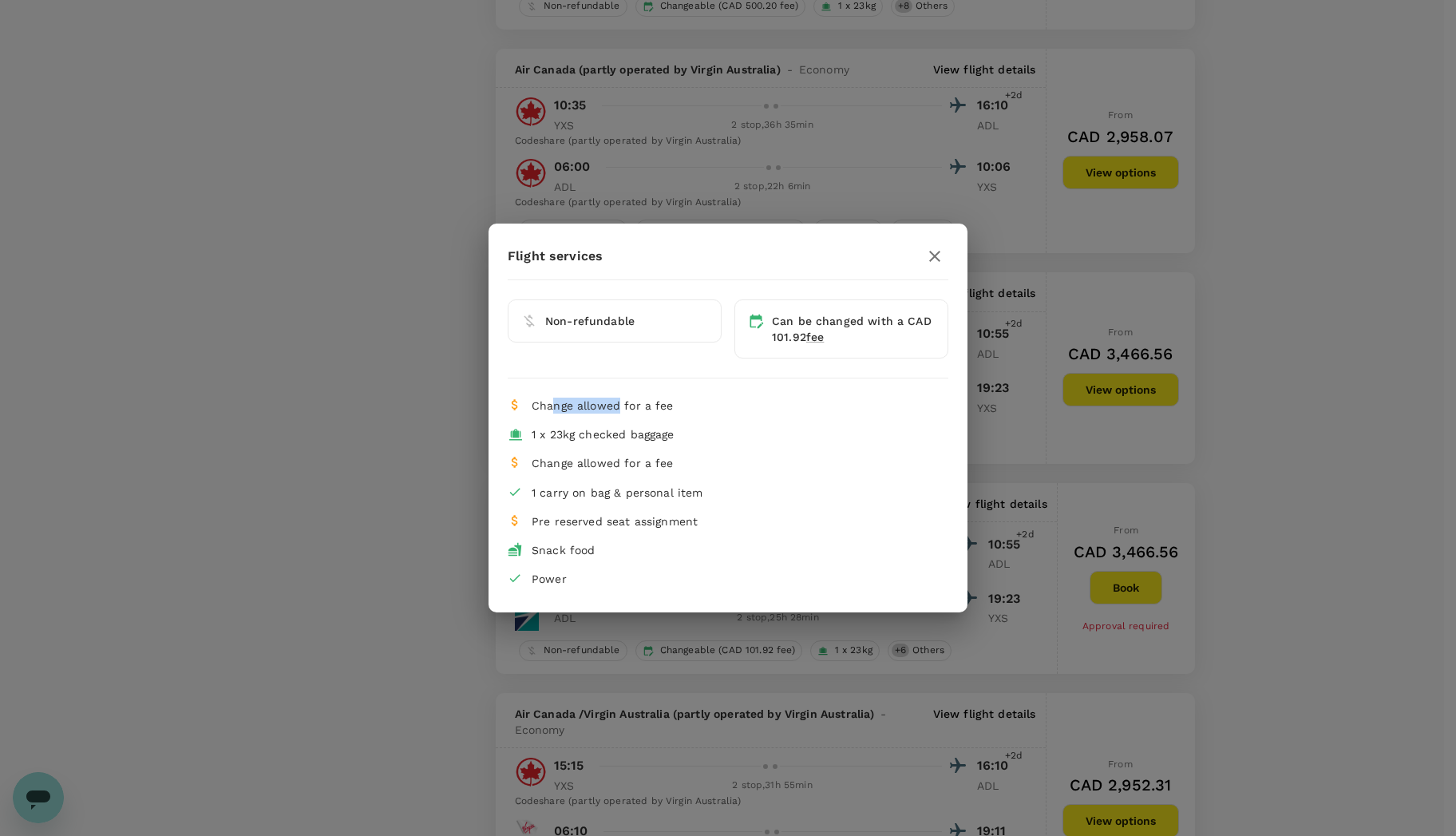
drag, startPoint x: 549, startPoint y: 408, endPoint x: 638, endPoint y: 409, distance: 89.0
click at [619, 408] on span "Change allowed for a fee" at bounding box center [602, 406] width 142 height 13
drag, startPoint x: 640, startPoint y: 409, endPoint x: 555, endPoint y: 413, distance: 85.1
click at [555, 413] on div "Change allowed for a fee" at bounding box center [733, 406] width 404 height 16
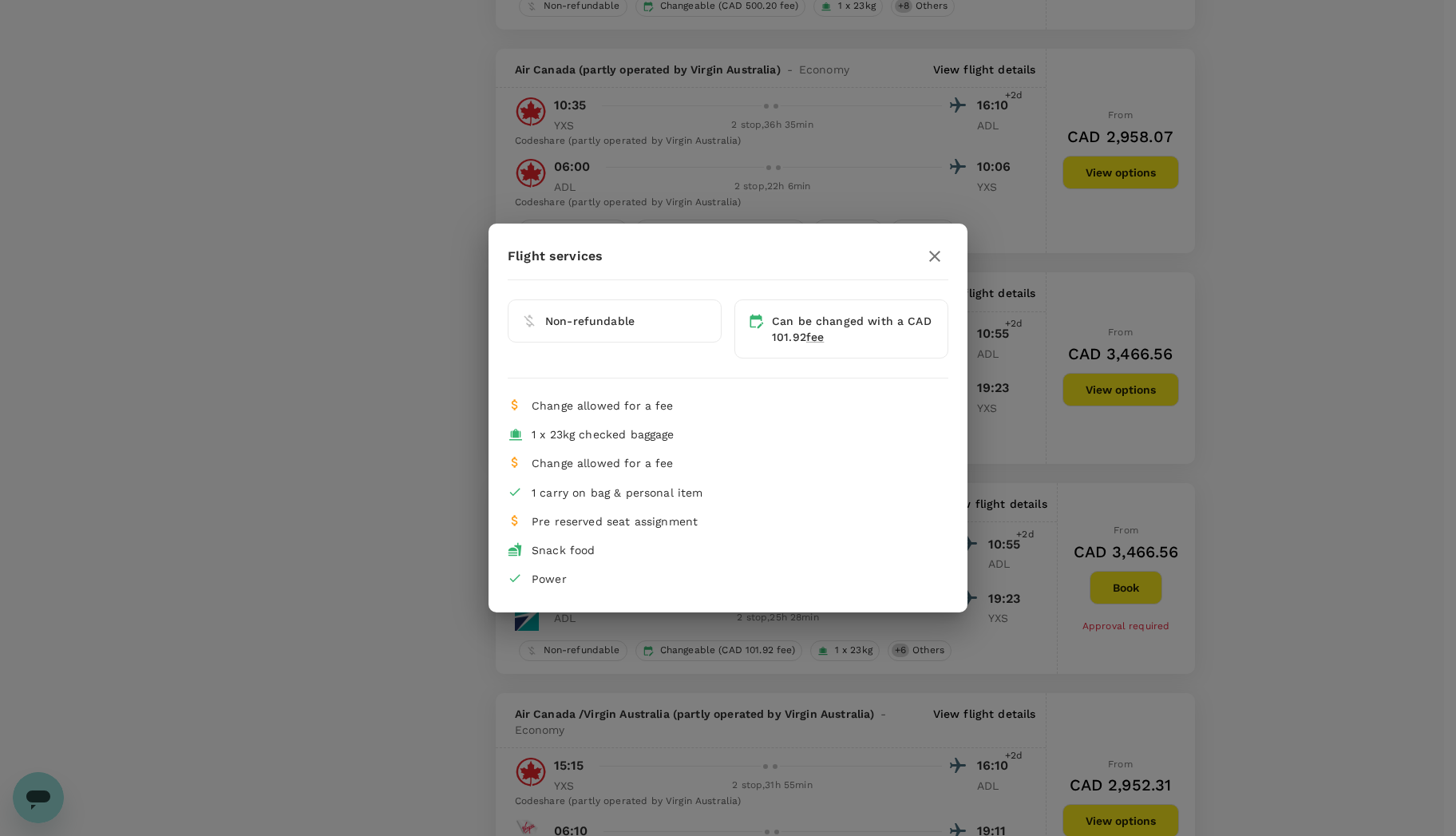
click at [930, 257] on icon "button" at bounding box center [934, 256] width 19 height 19
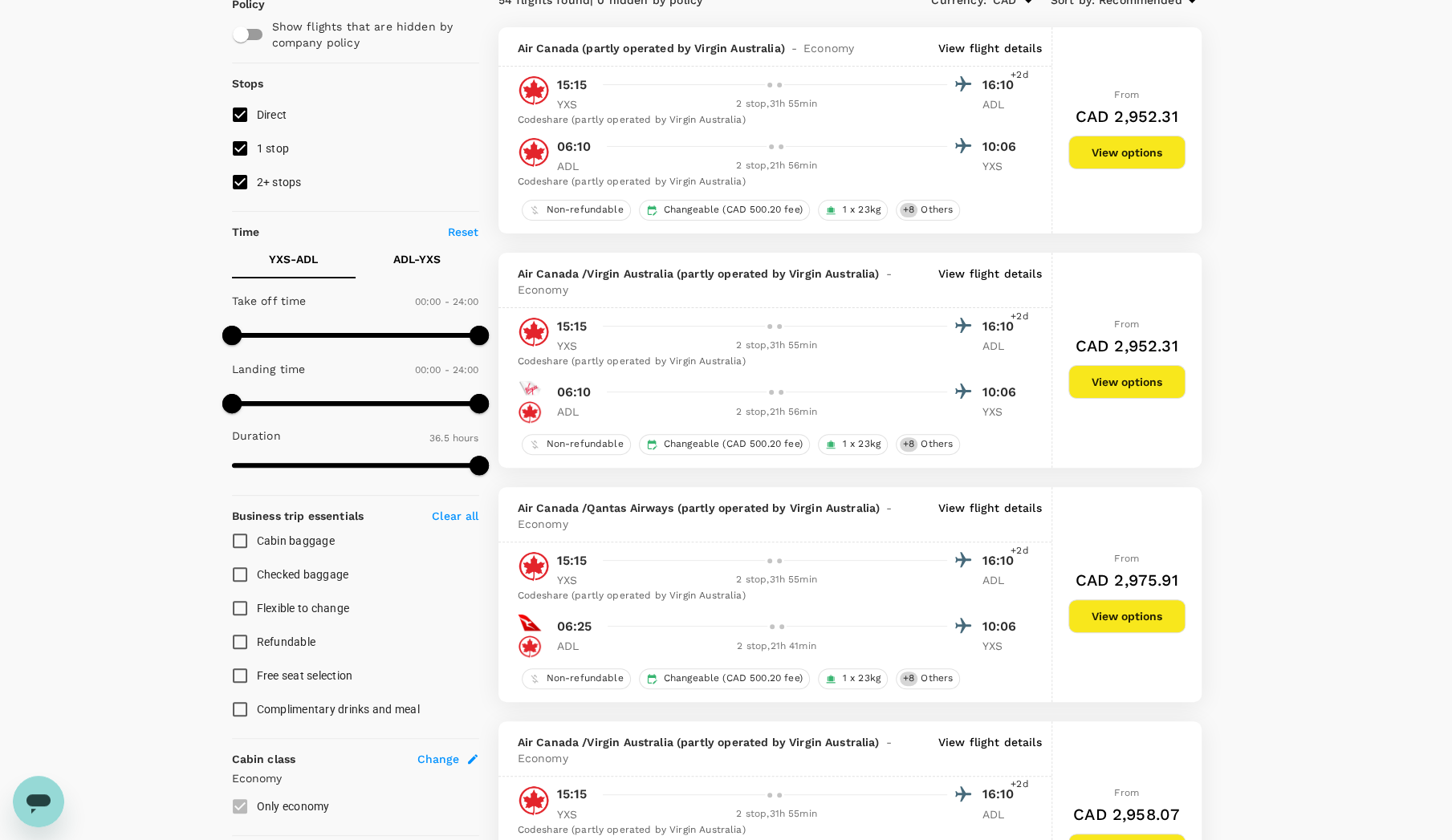
scroll to position [0, 0]
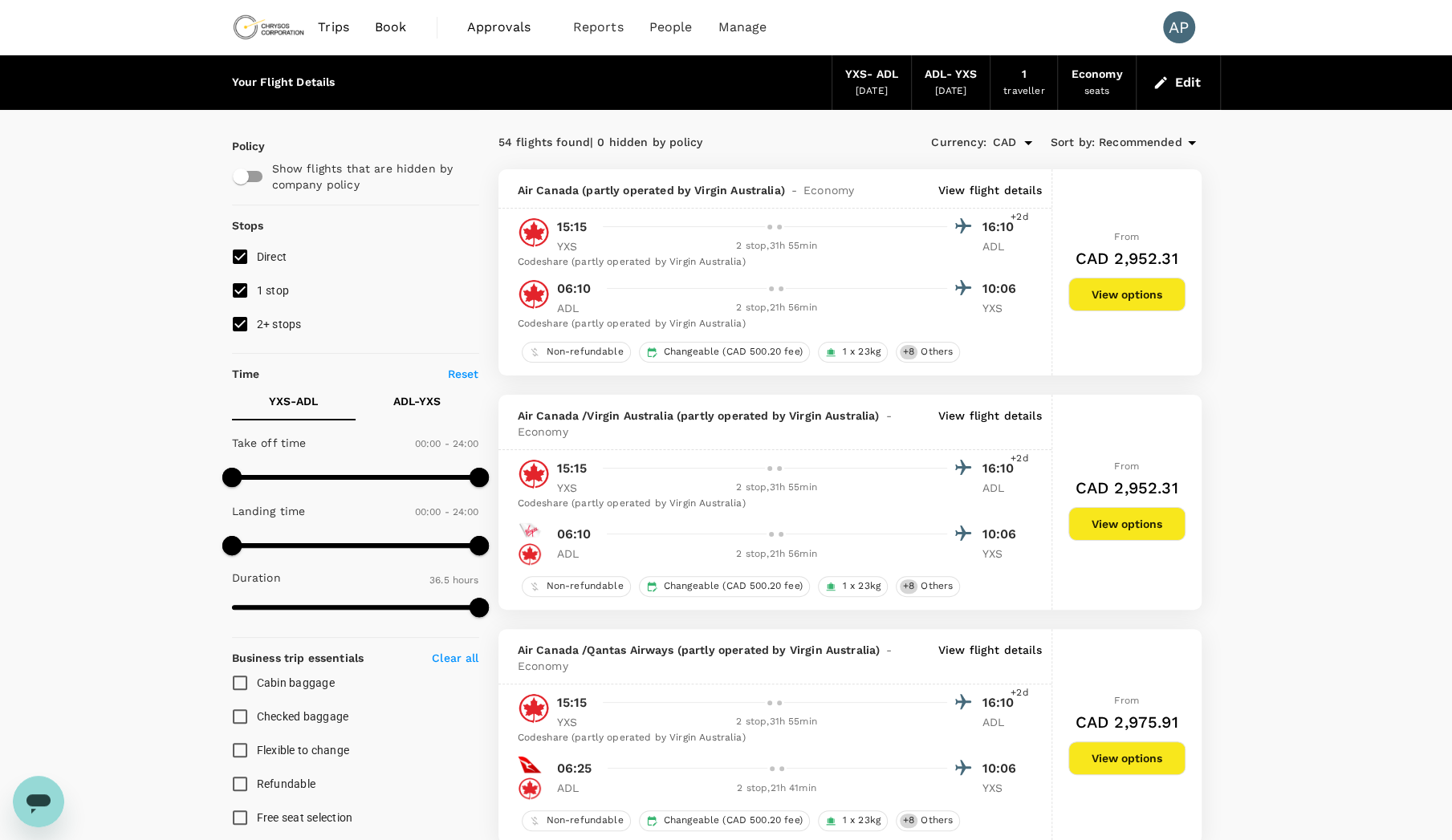
click at [867, 84] on div "[DATE]" at bounding box center [871, 91] width 32 height 16
click at [937, 84] on div "[DATE]" at bounding box center [950, 91] width 32 height 16
click at [952, 81] on div "ADL - YXS" at bounding box center [950, 74] width 52 height 17
click at [1197, 84] on button "Edit" at bounding box center [1178, 82] width 58 height 26
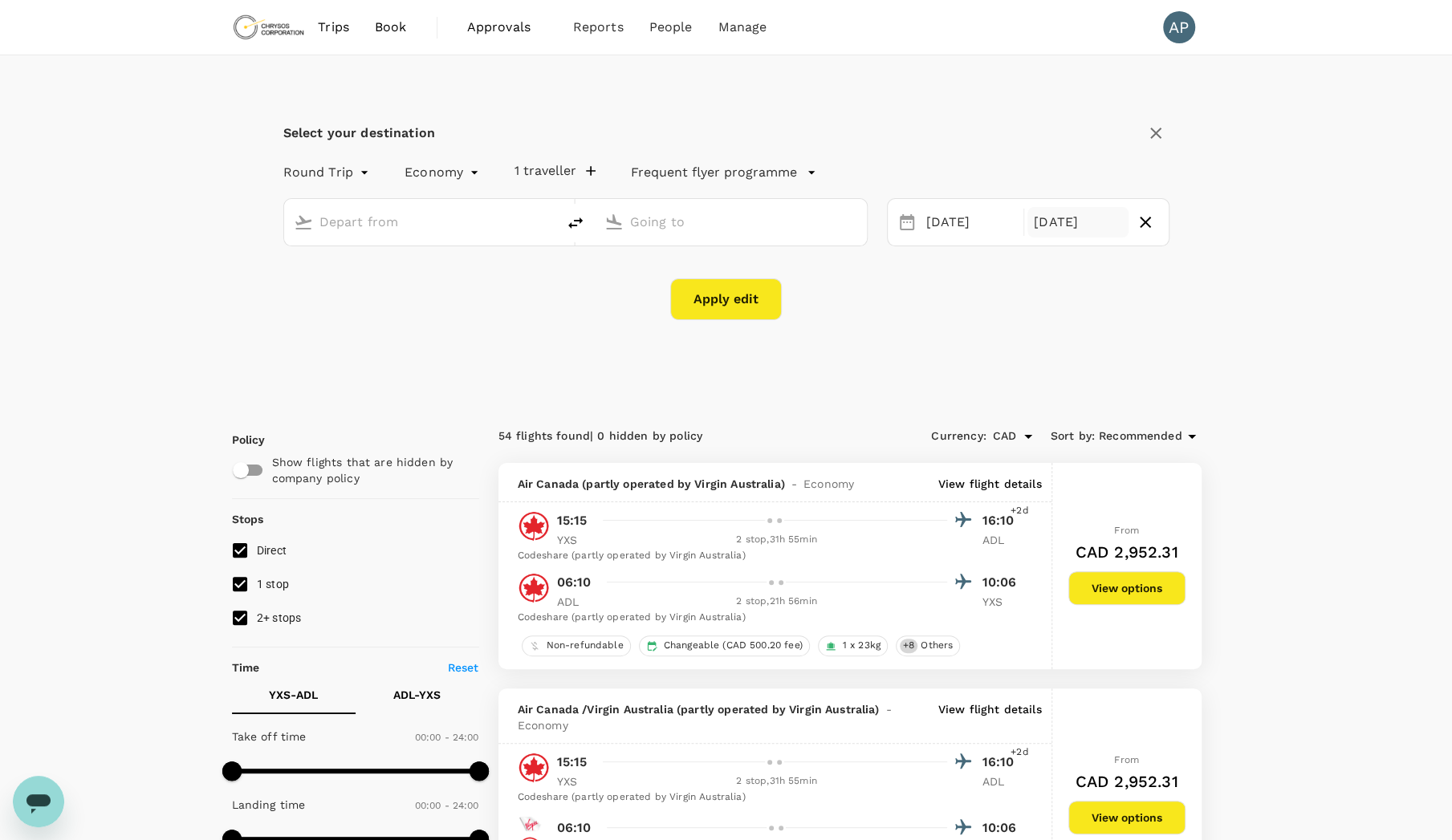
type input "Prince [PERSON_NAME] (YXS)"
type input "Adelaide (ADL)"
click at [1079, 220] on div "[DATE]" at bounding box center [1077, 222] width 101 height 31
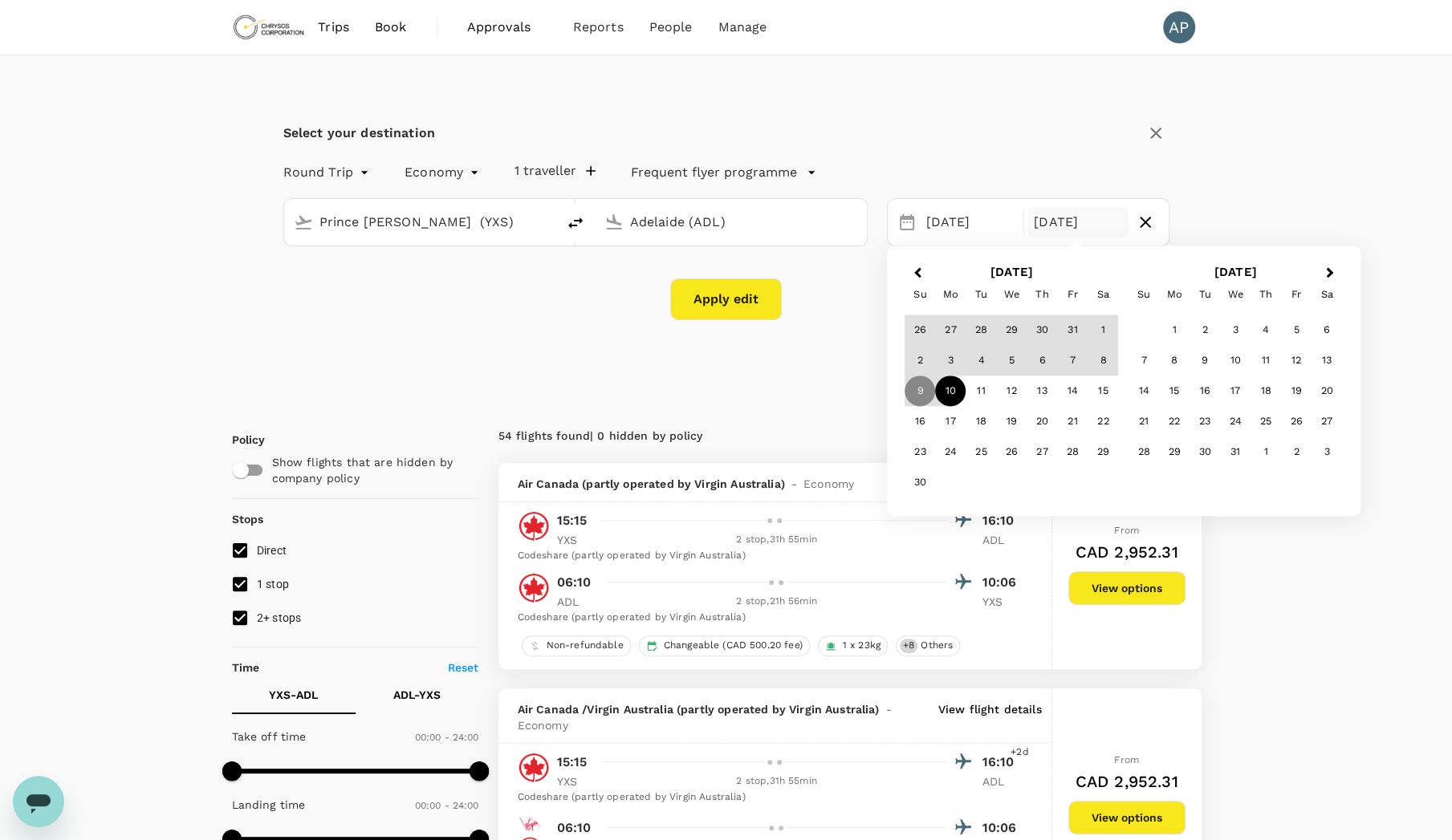
click at [956, 402] on div "10" at bounding box center [949, 391] width 30 height 30
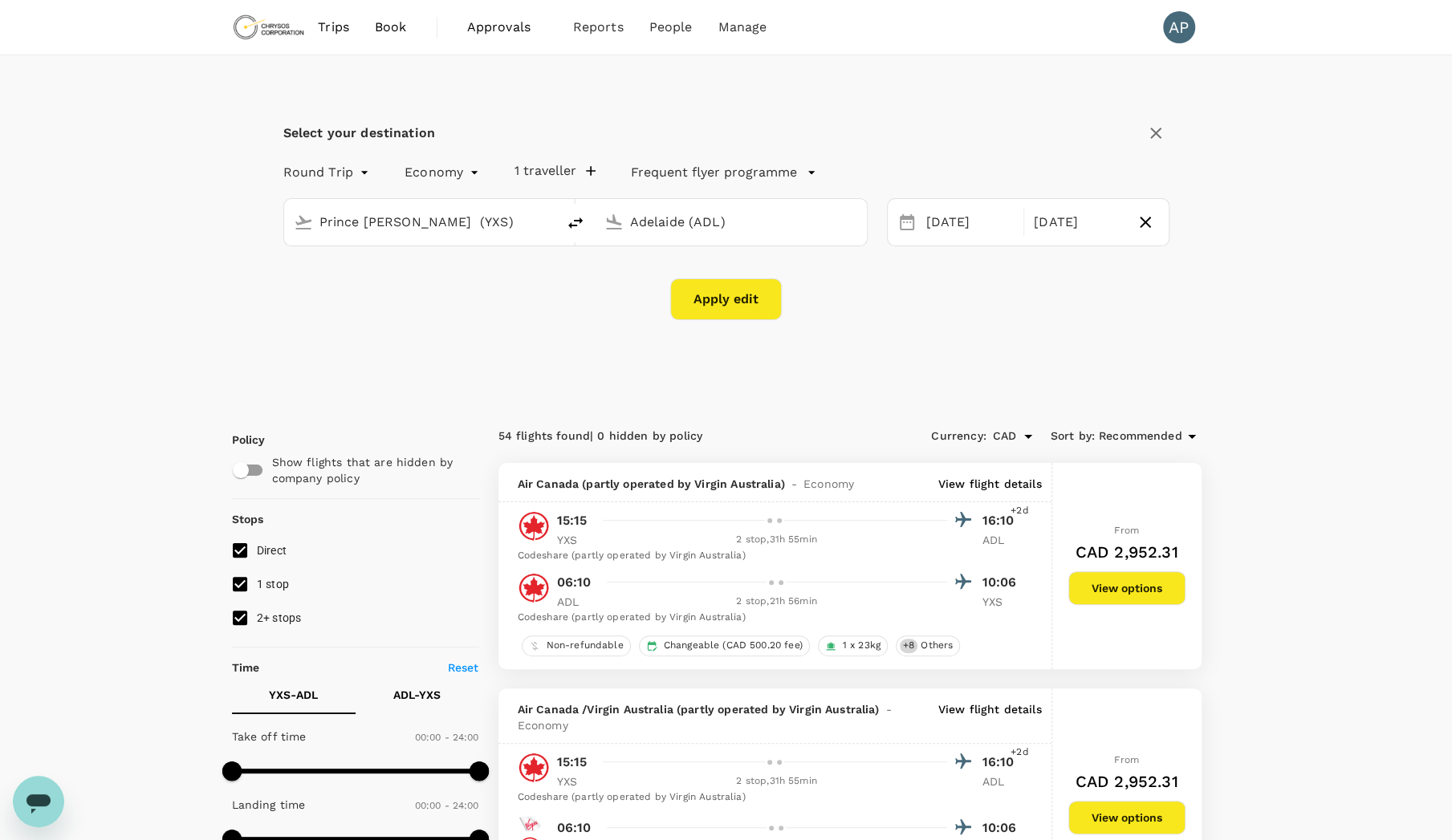
click at [742, 303] on button "Apply edit" at bounding box center [726, 300] width 112 height 42
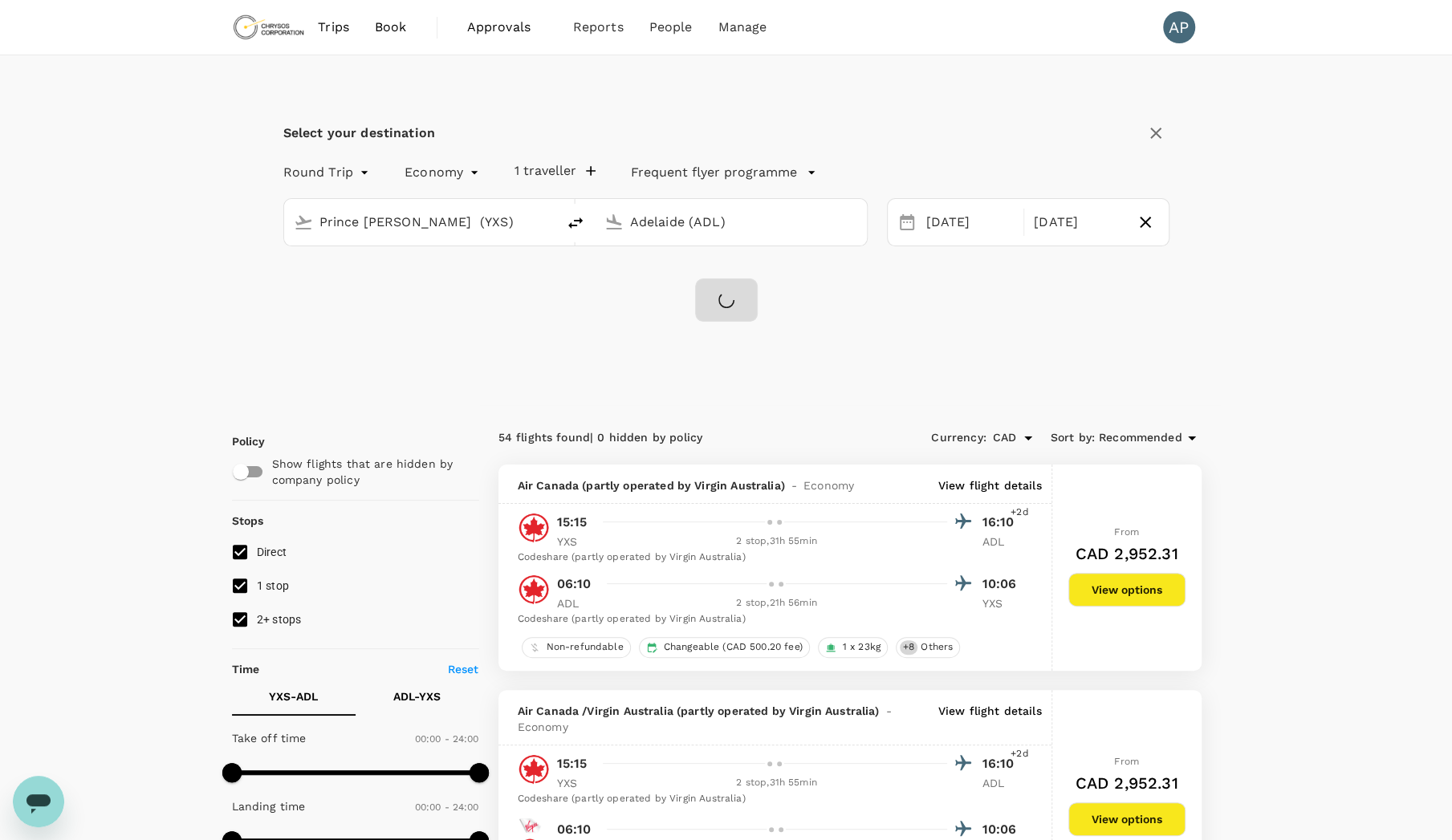
checkbox input "false"
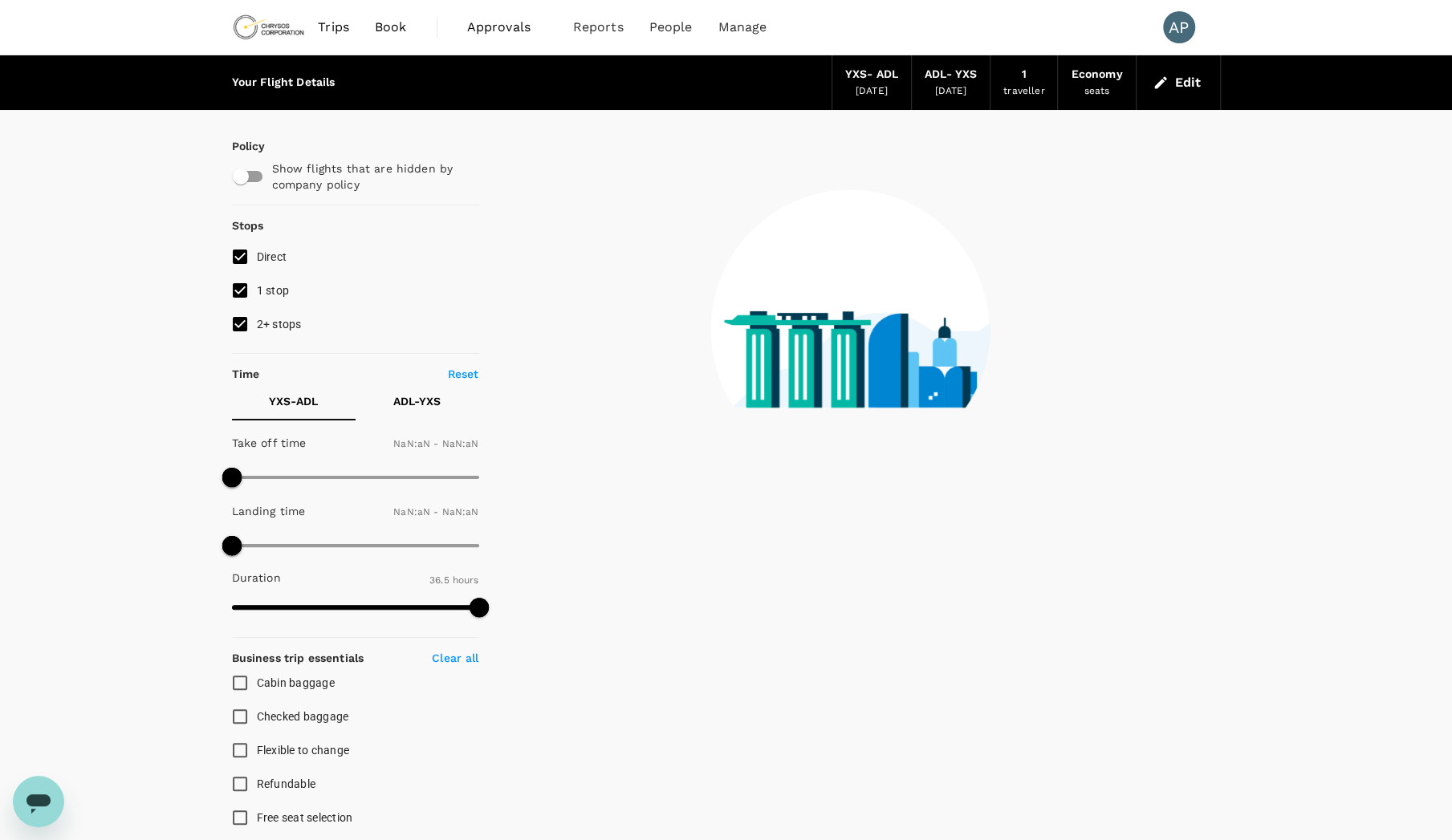
type input "1440"
type input "2145"
checkbox input "true"
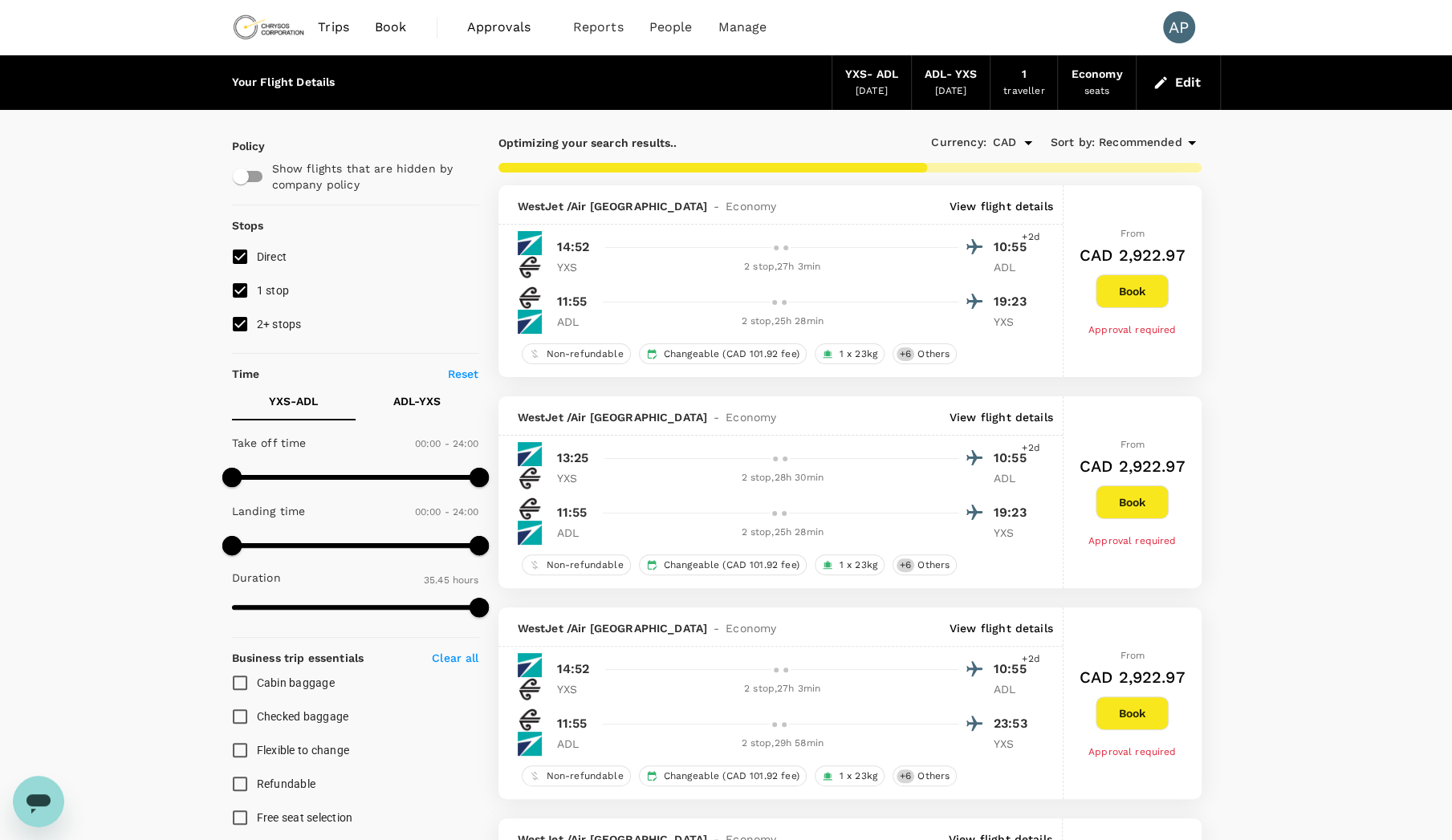
type input "2455"
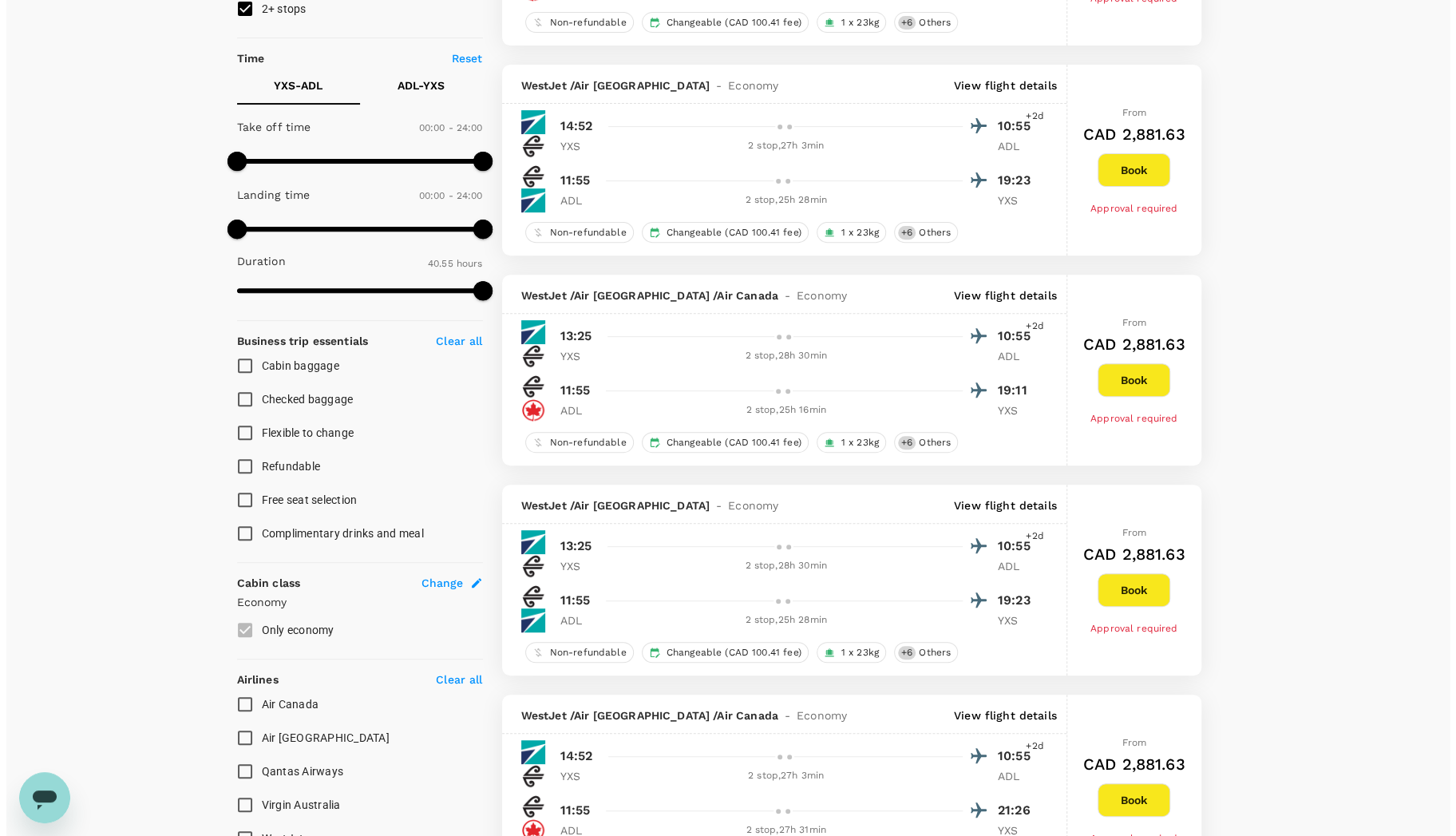
scroll to position [399, 0]
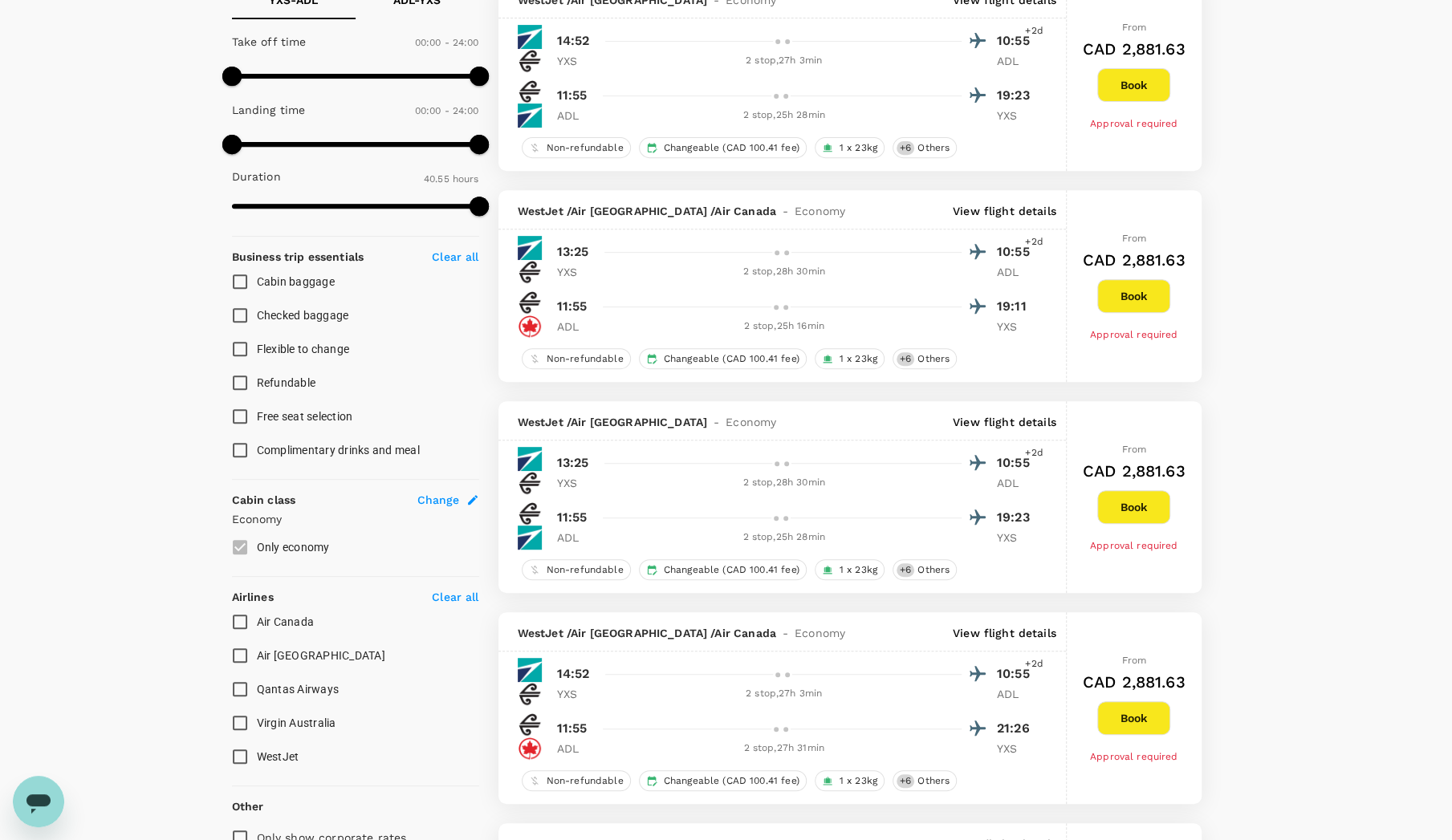
click at [990, 420] on p "View flight details" at bounding box center [1004, 422] width 103 height 16
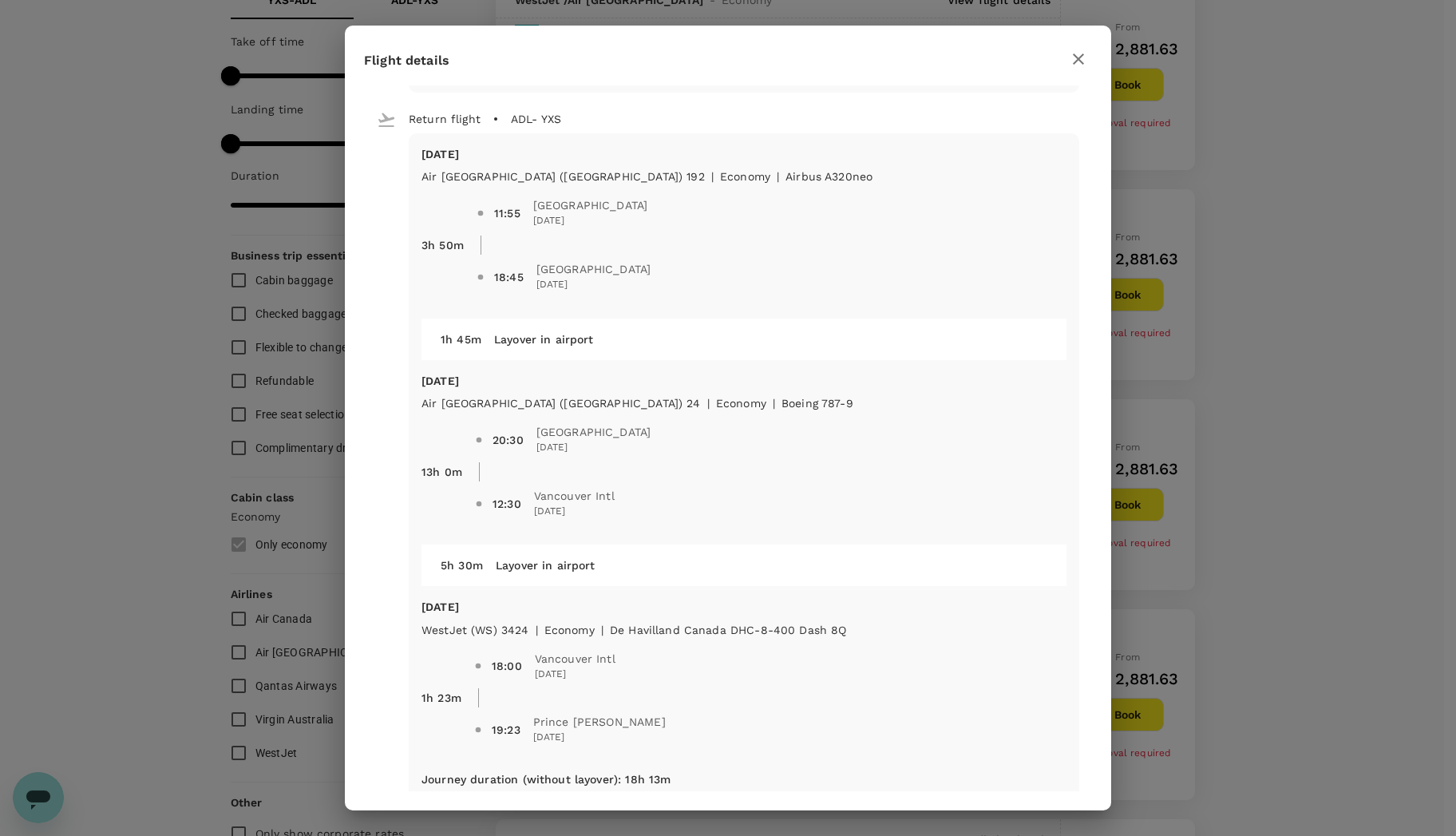
scroll to position [710, 0]
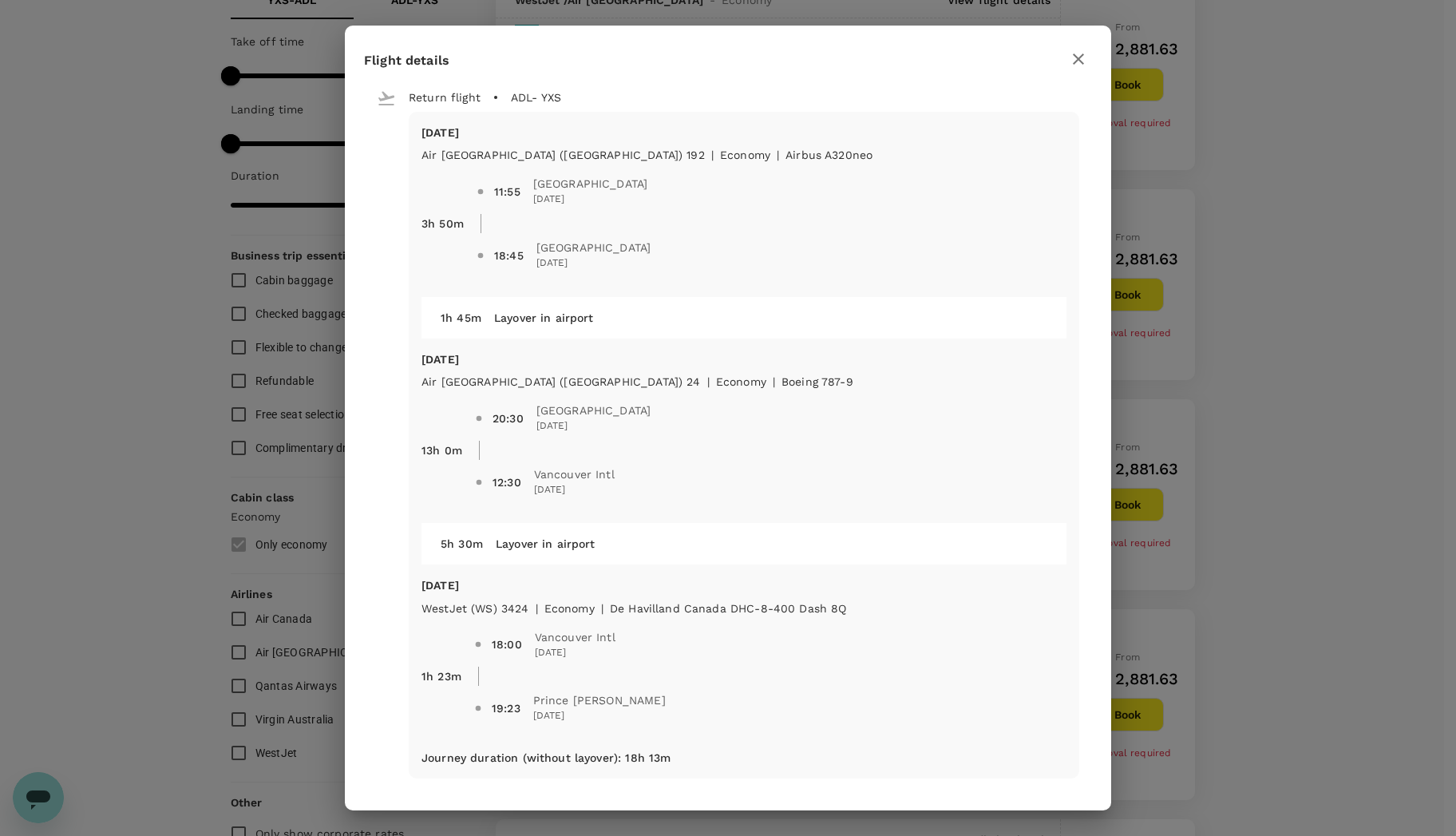
click at [1074, 55] on icon "button" at bounding box center [1078, 59] width 11 height 11
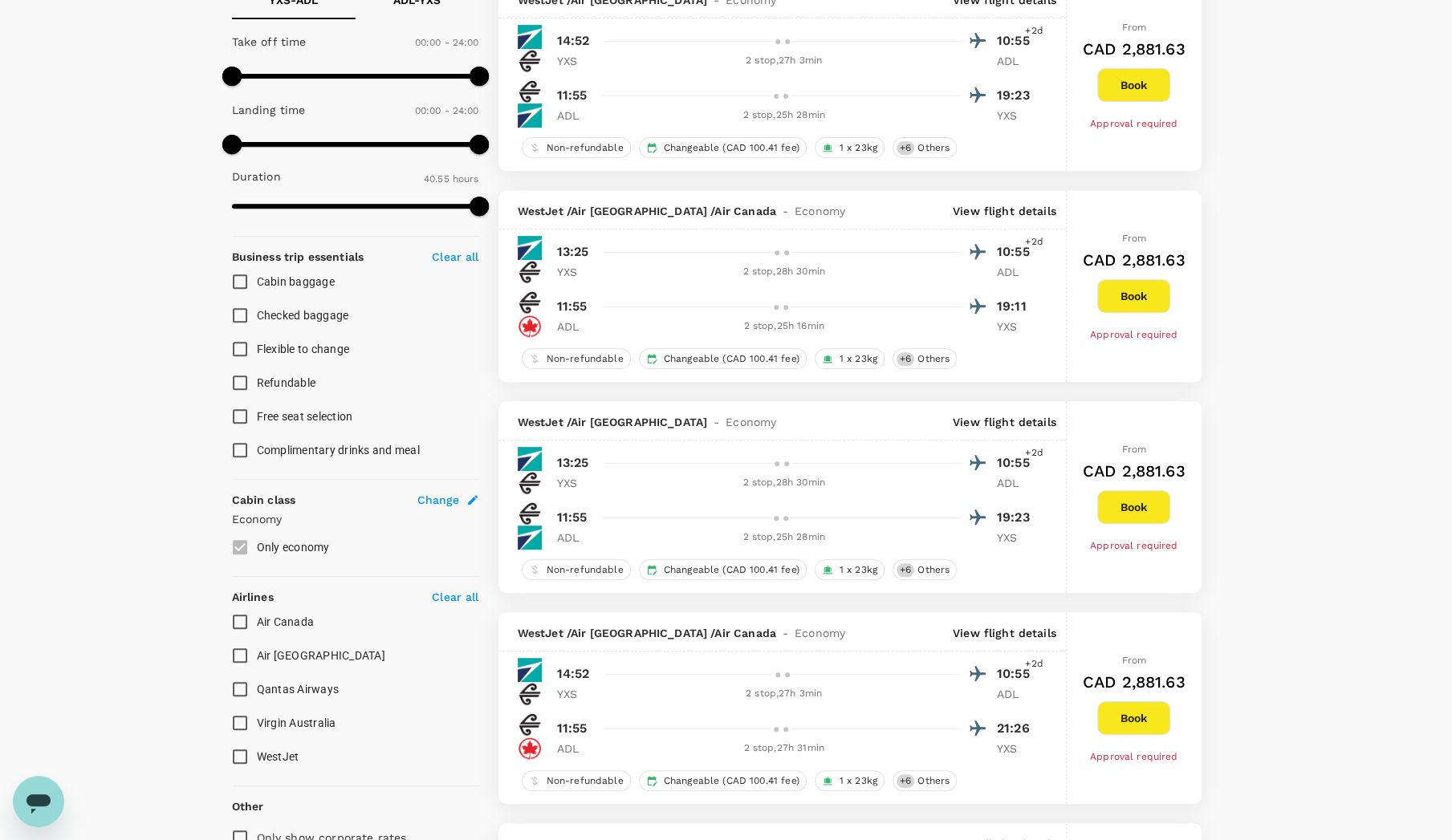
click at [1003, 415] on p "View flight details" at bounding box center [1004, 422] width 103 height 16
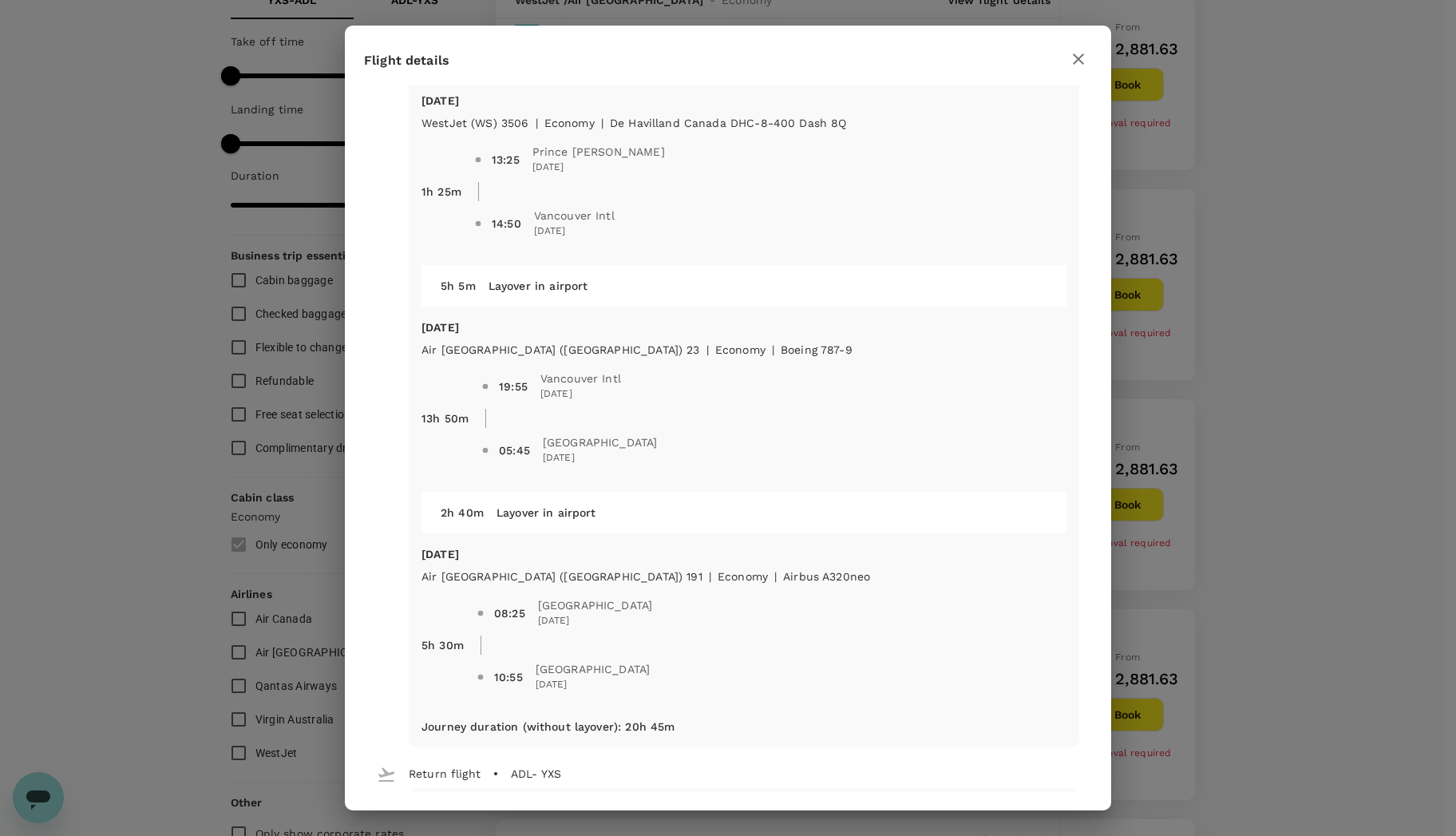
scroll to position [0, 0]
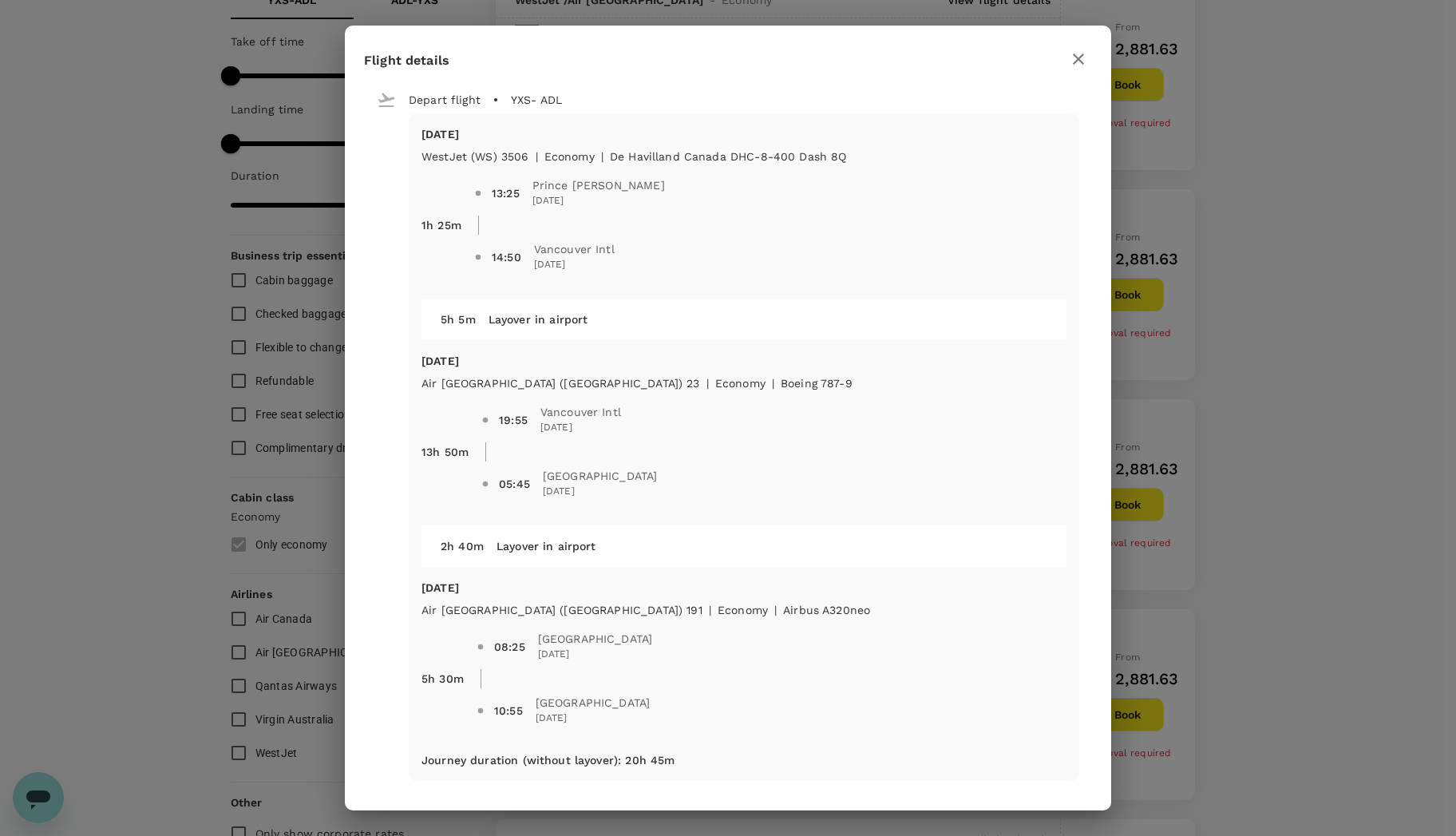
click at [1076, 57] on icon "button" at bounding box center [1078, 58] width 19 height 19
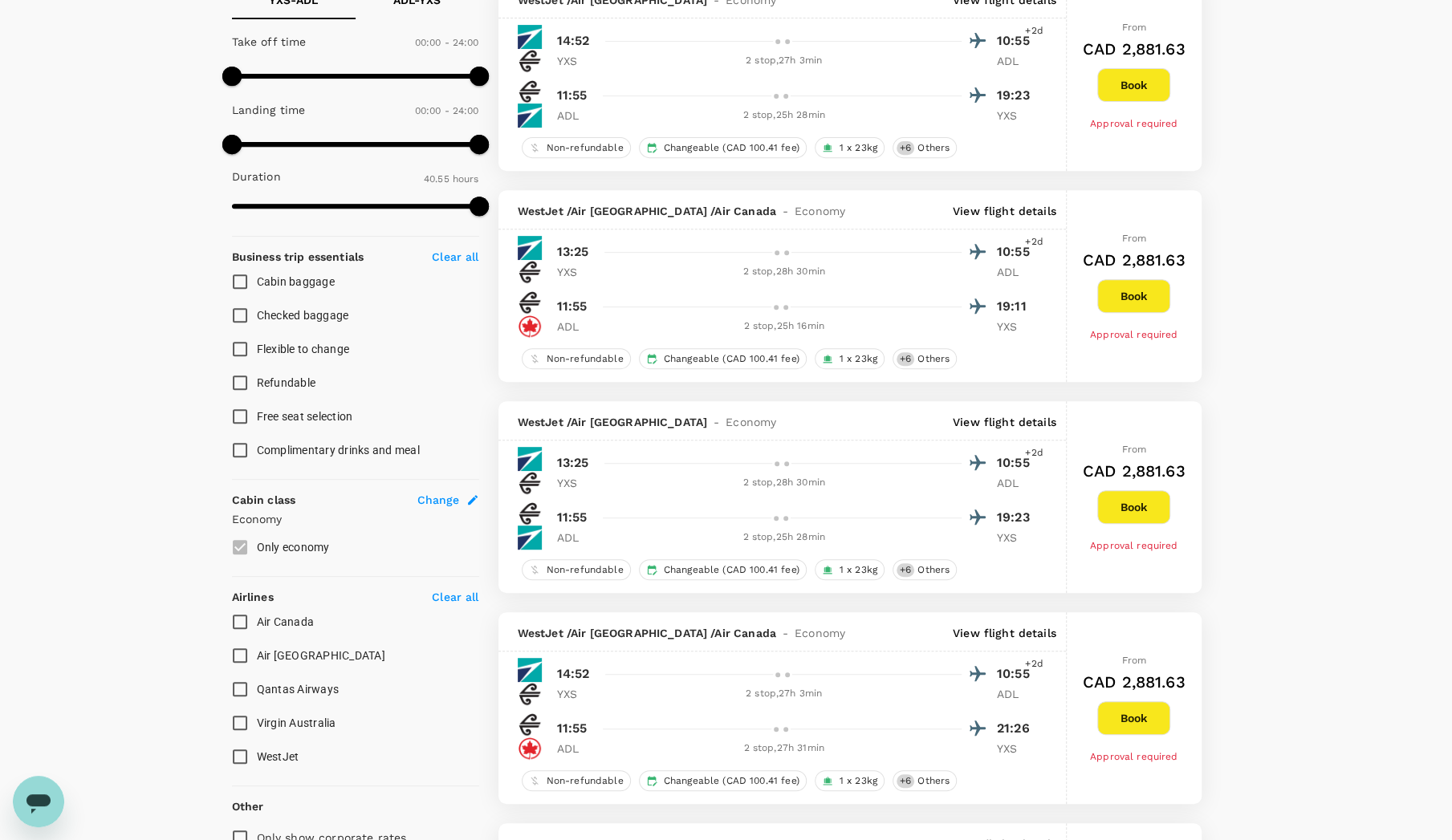
click at [993, 418] on p "View flight details" at bounding box center [1004, 422] width 103 height 16
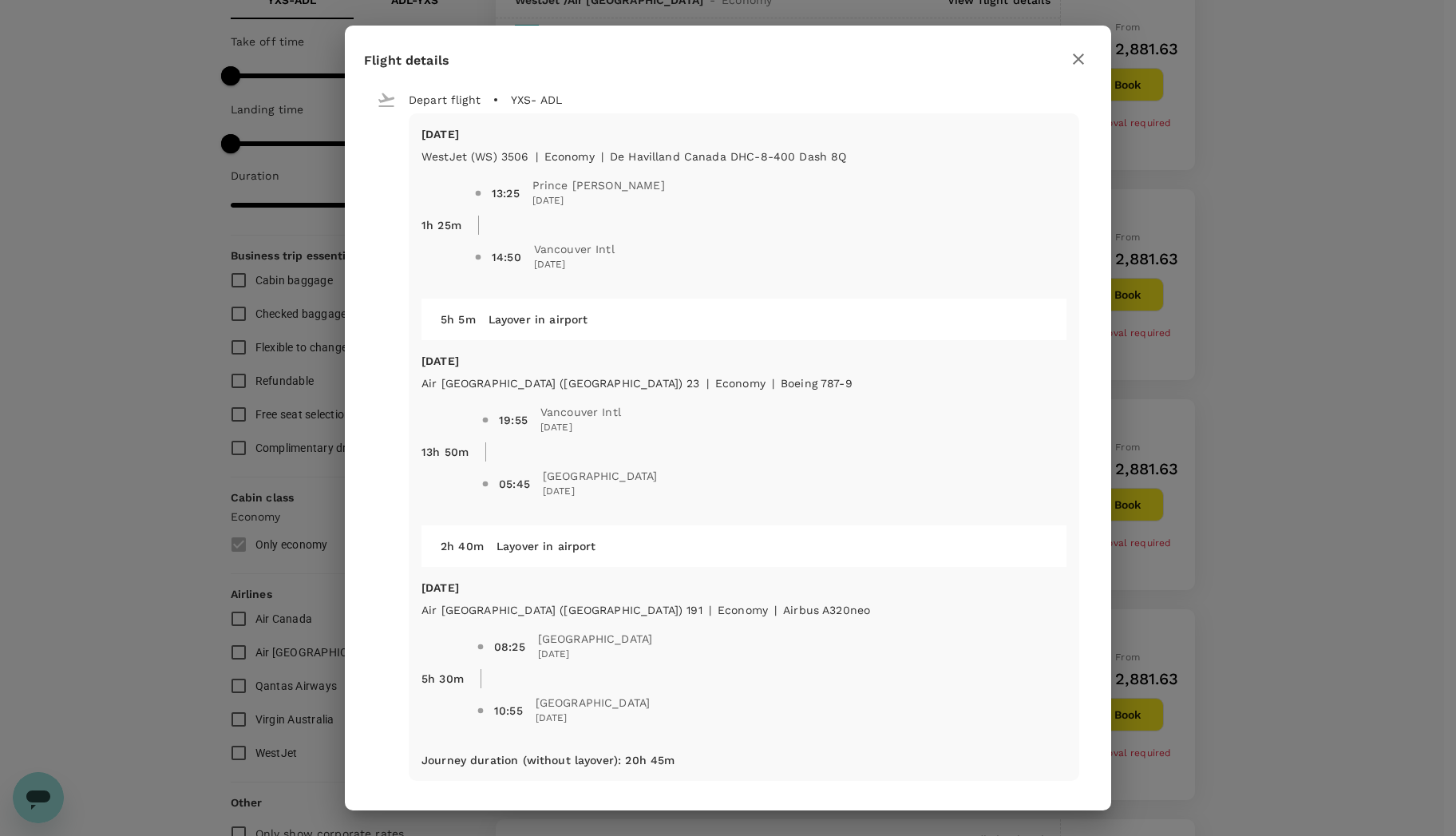
click at [848, 569] on div "[DATE] WestJet (WS) 3506 | economy | De Havilland Canada DHC-8-400 Dash 8Q 1h 2…" at bounding box center [743, 448] width 670 height 668
